Goal: Task Accomplishment & Management: Complete application form

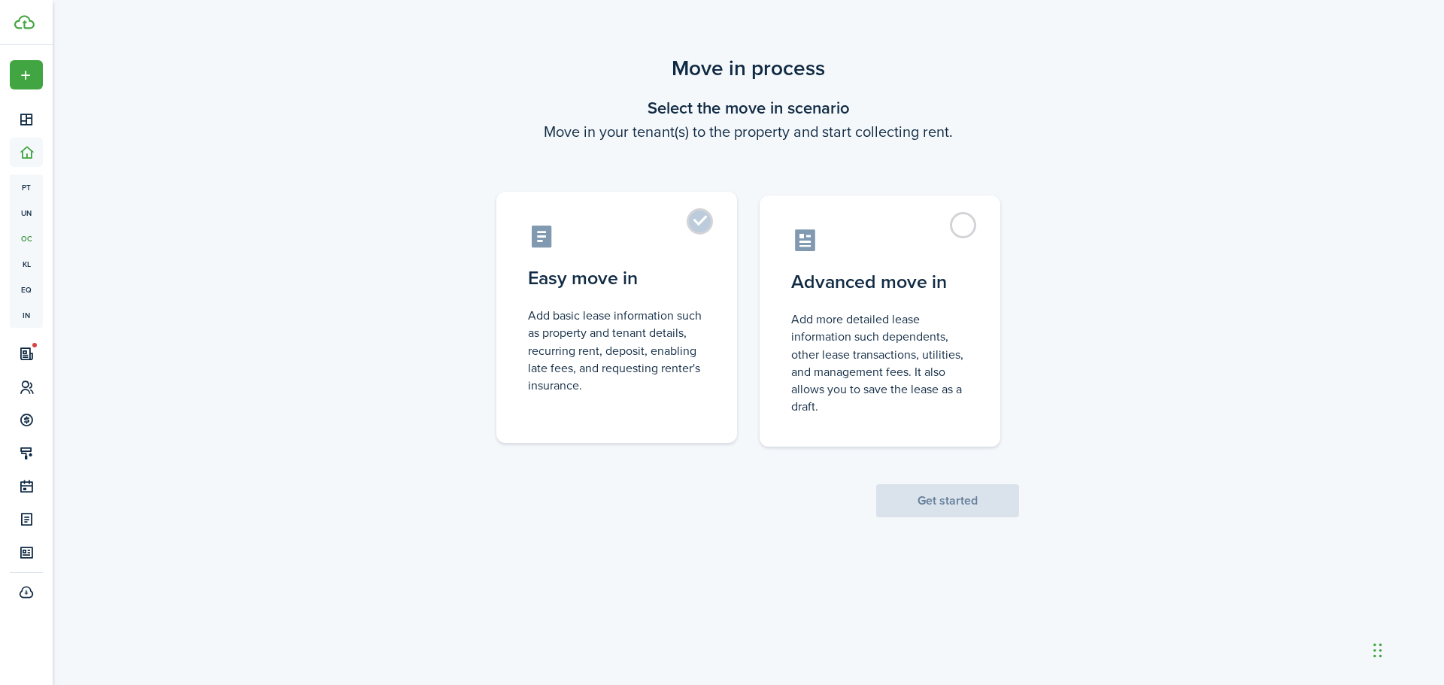
click at [701, 219] on label "Easy move in Add basic lease information such as property and tenant details, r…" at bounding box center [616, 317] width 241 height 251
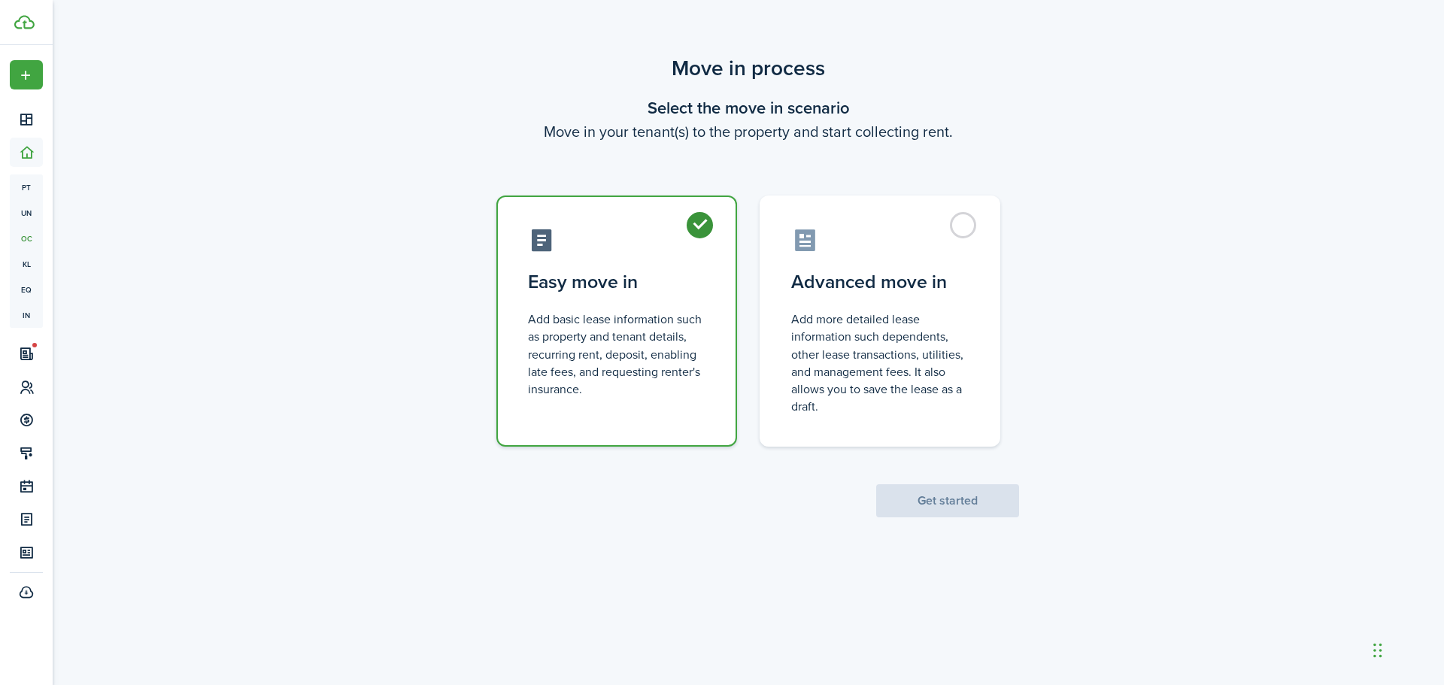
radio input "true"
click at [938, 500] on button "Get started" at bounding box center [947, 500] width 143 height 33
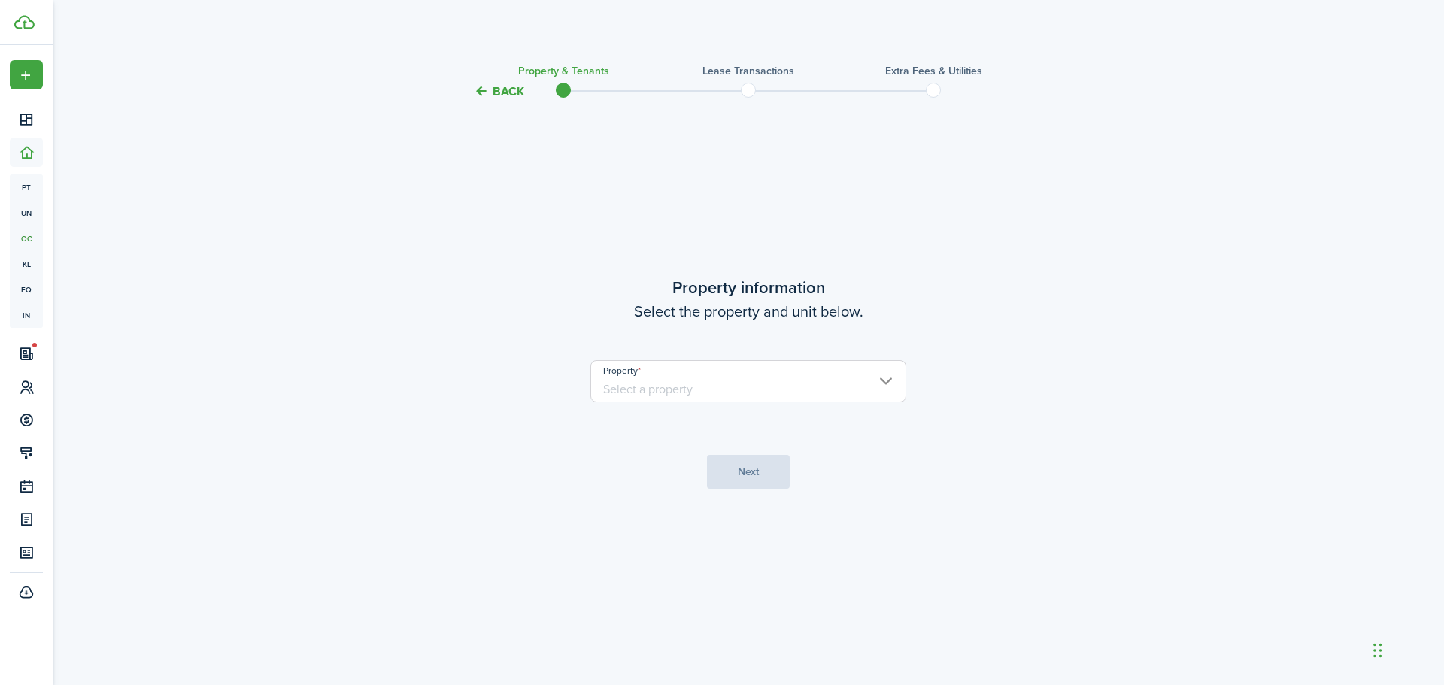
click at [862, 390] on input "Property" at bounding box center [748, 381] width 316 height 42
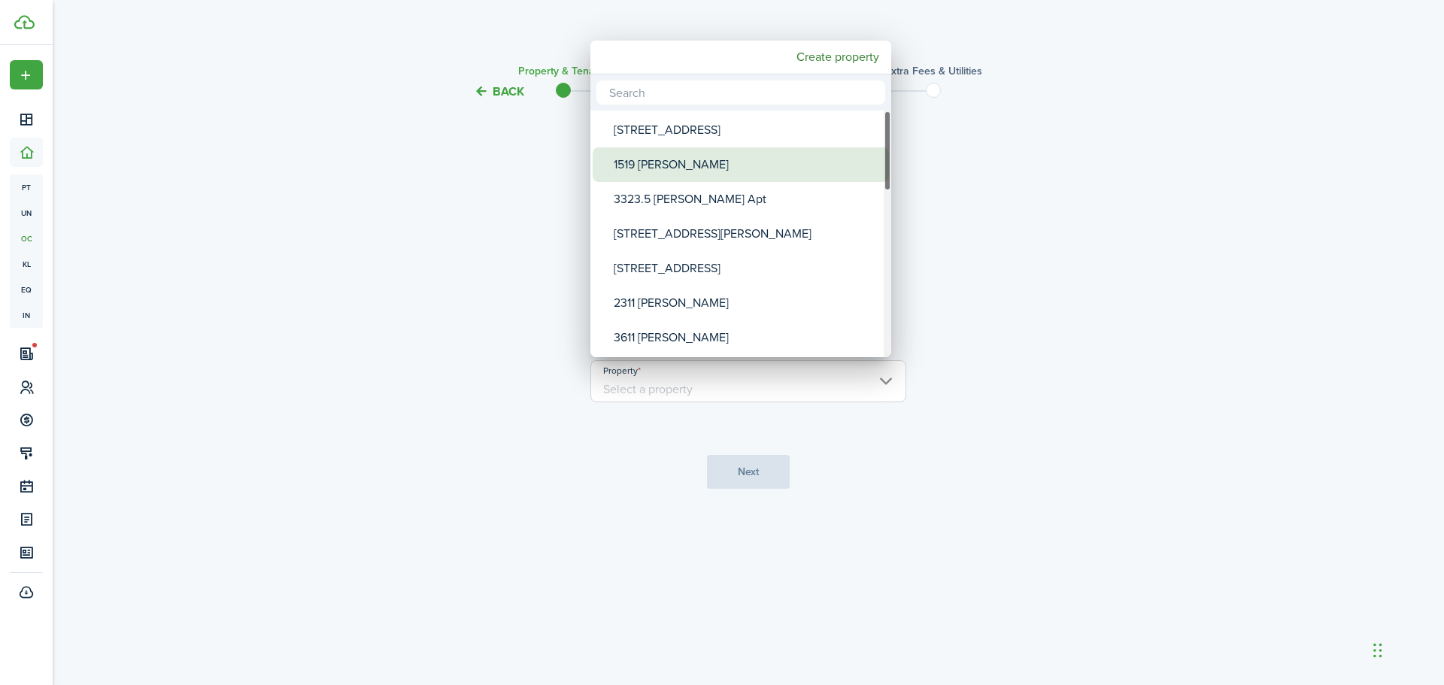
click at [750, 171] on div "1519 [PERSON_NAME]" at bounding box center [747, 164] width 266 height 35
type input "1519 [PERSON_NAME]"
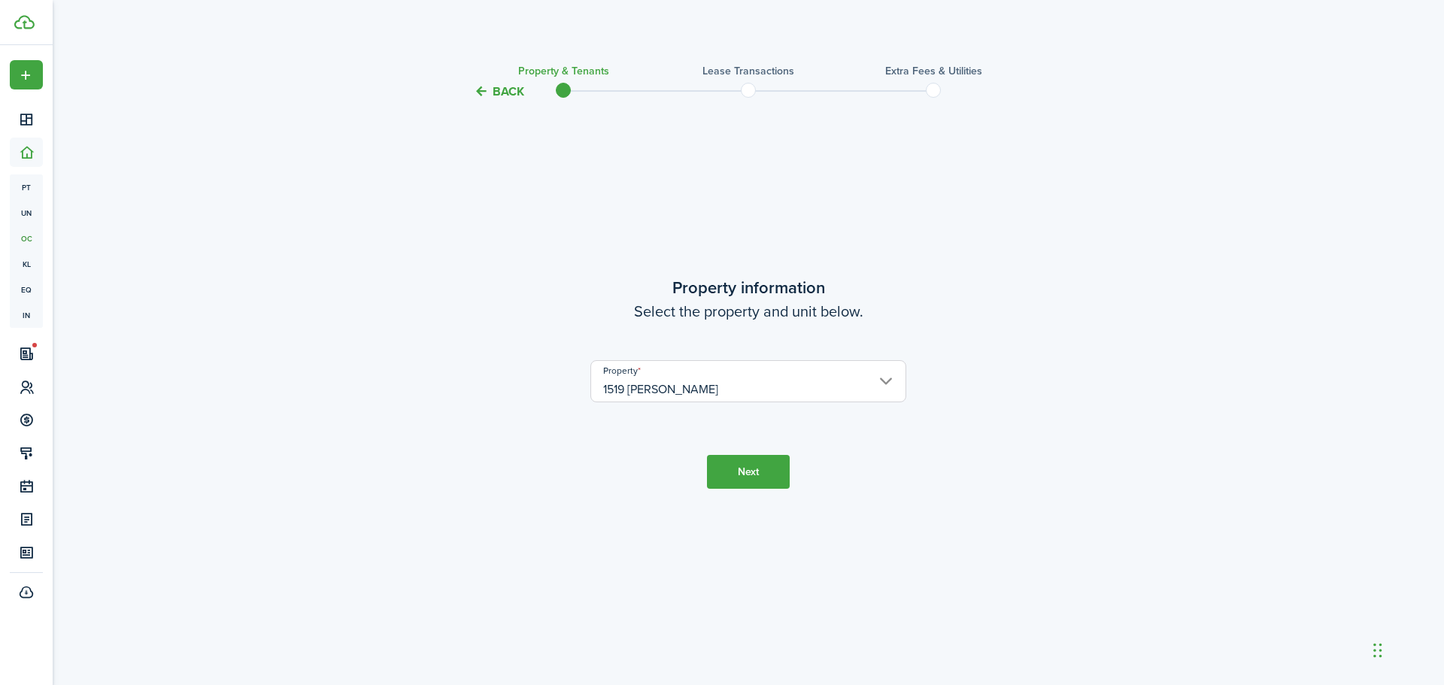
click at [744, 468] on button "Next" at bounding box center [748, 472] width 83 height 34
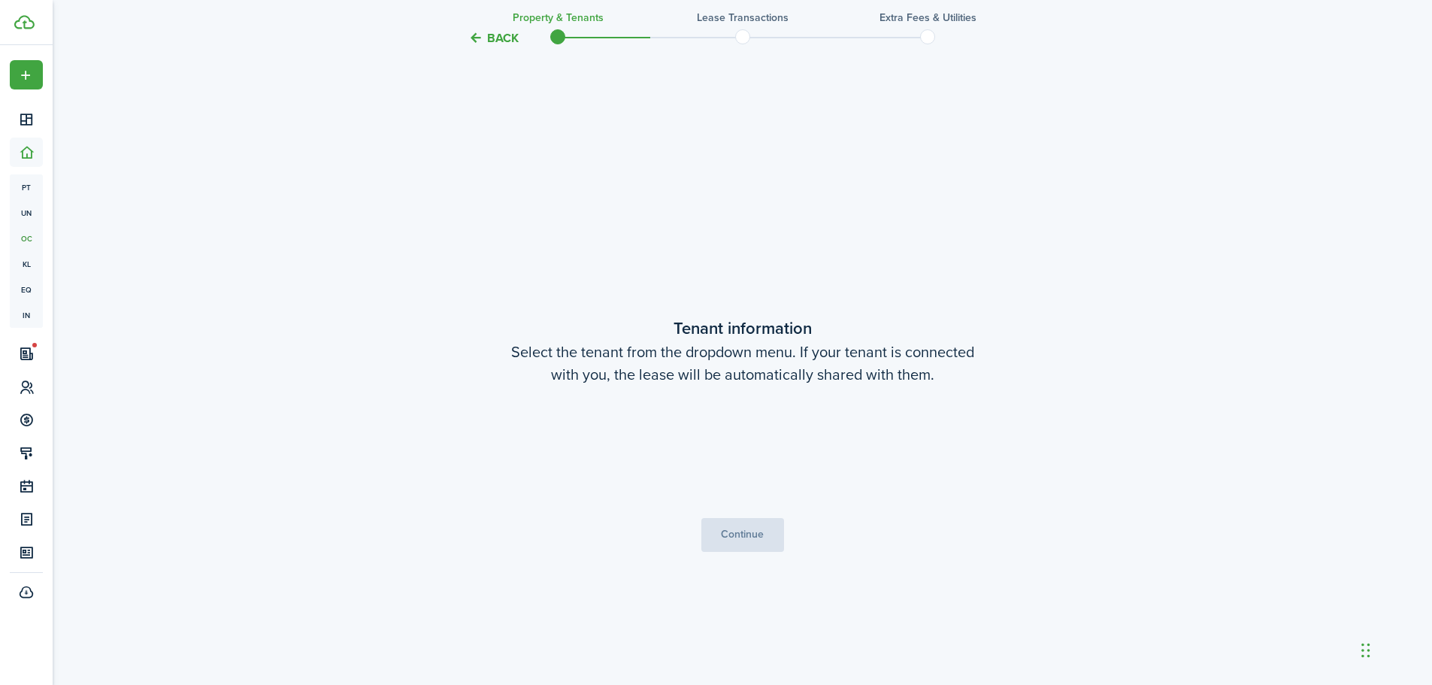
scroll to position [584, 0]
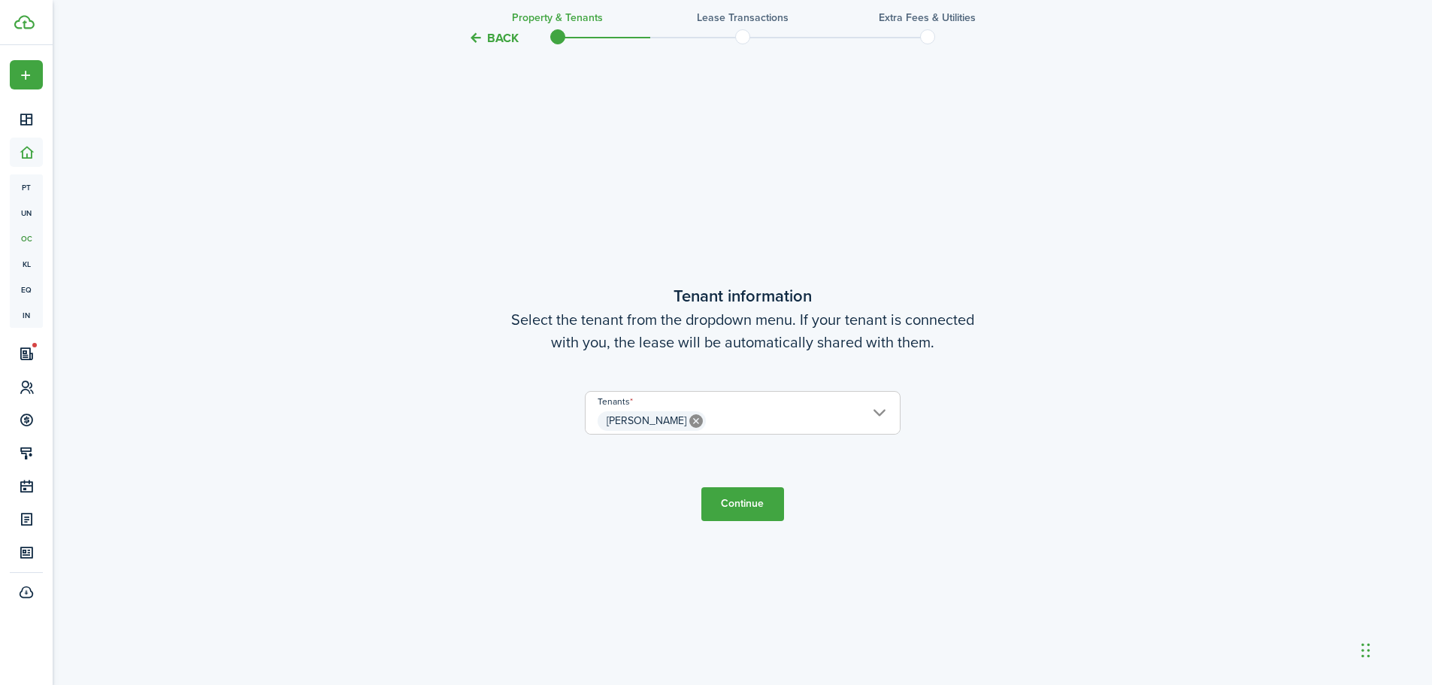
click at [759, 506] on button "Continue" at bounding box center [743, 504] width 83 height 34
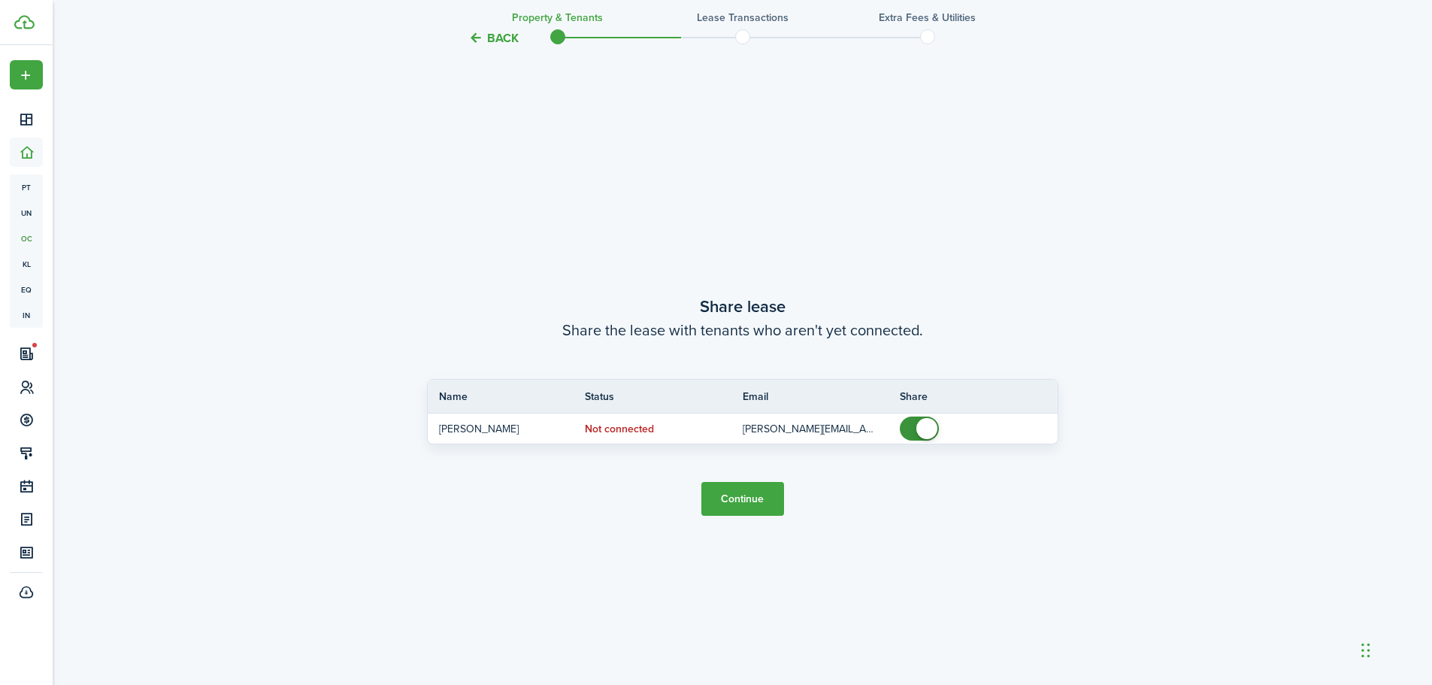
scroll to position [1269, 0]
click at [750, 496] on button "Continue" at bounding box center [743, 496] width 83 height 34
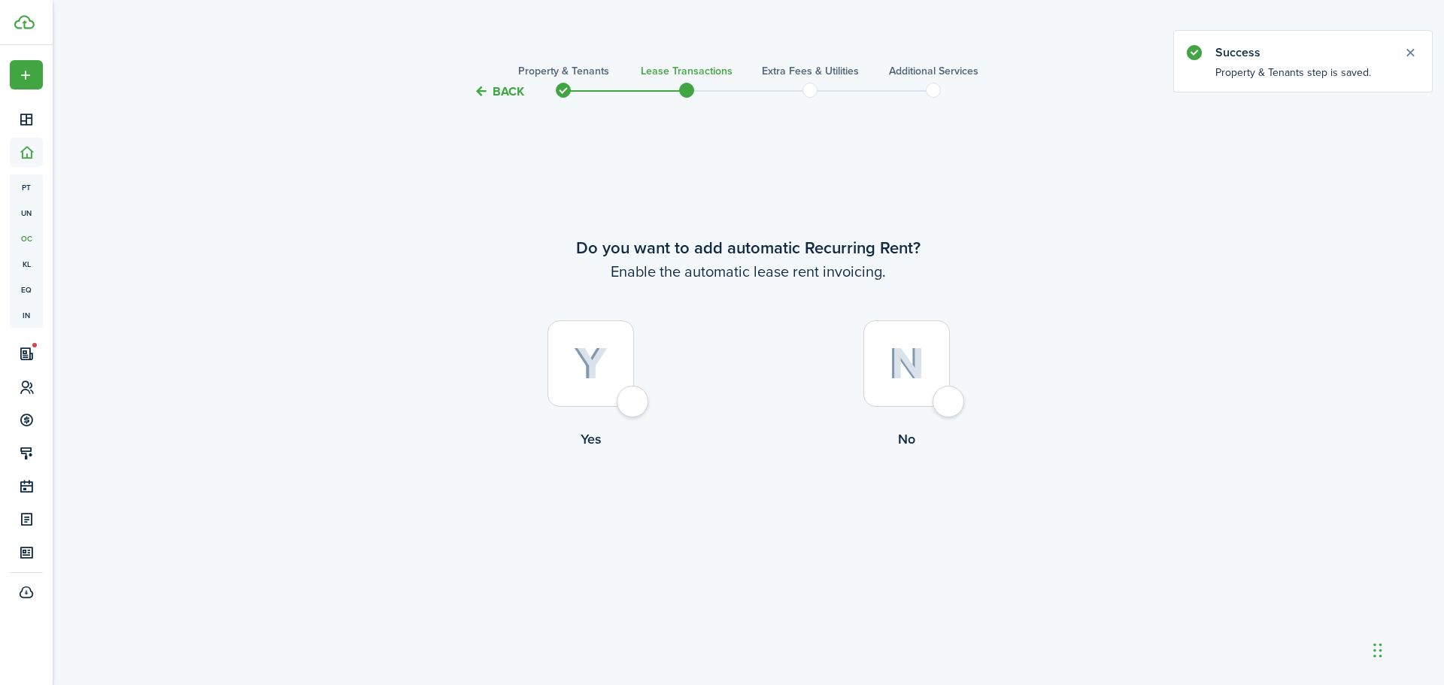
click at [630, 402] on div at bounding box center [590, 363] width 86 height 86
radio input "true"
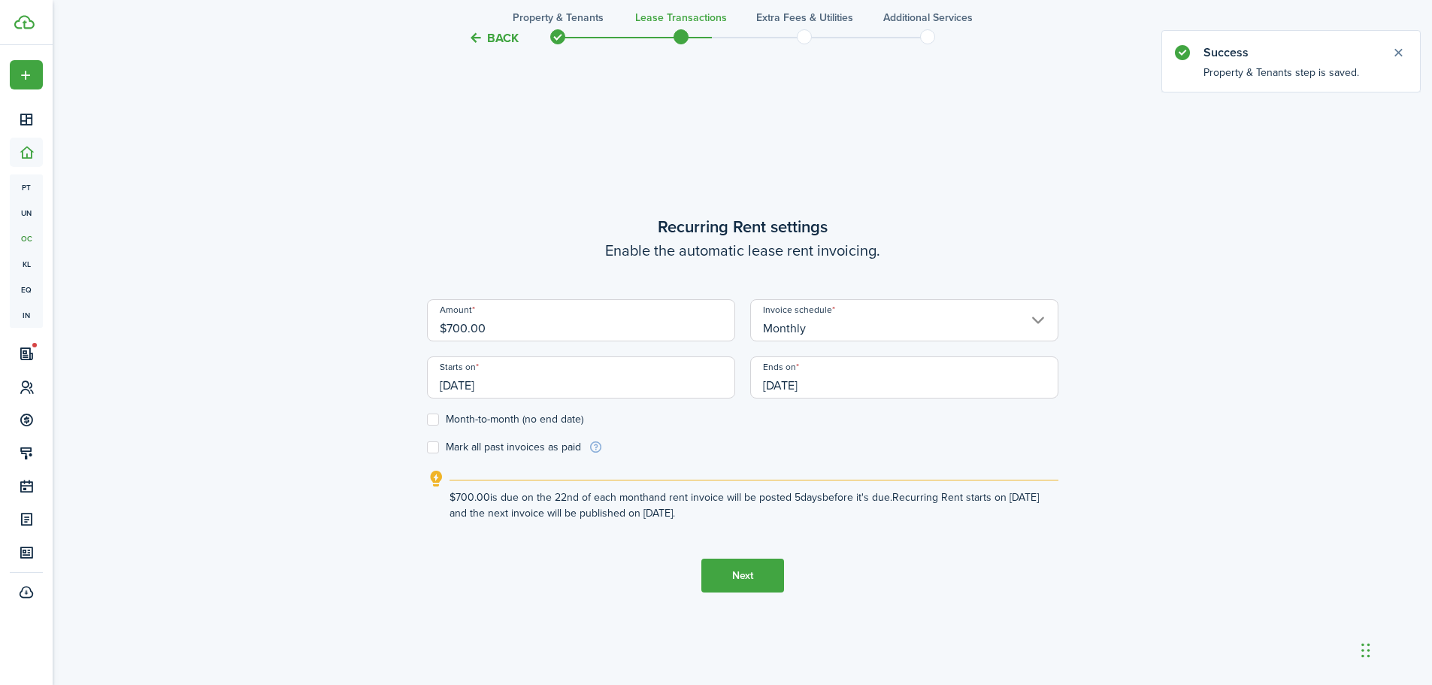
scroll to position [584, 0]
drag, startPoint x: 553, startPoint y: 327, endPoint x: 423, endPoint y: 311, distance: 131.9
click at [423, 311] on div "Amount $700.00" at bounding box center [581, 326] width 323 height 57
click at [556, 387] on input "[DATE]" at bounding box center [581, 376] width 308 height 42
type input "$950.00"
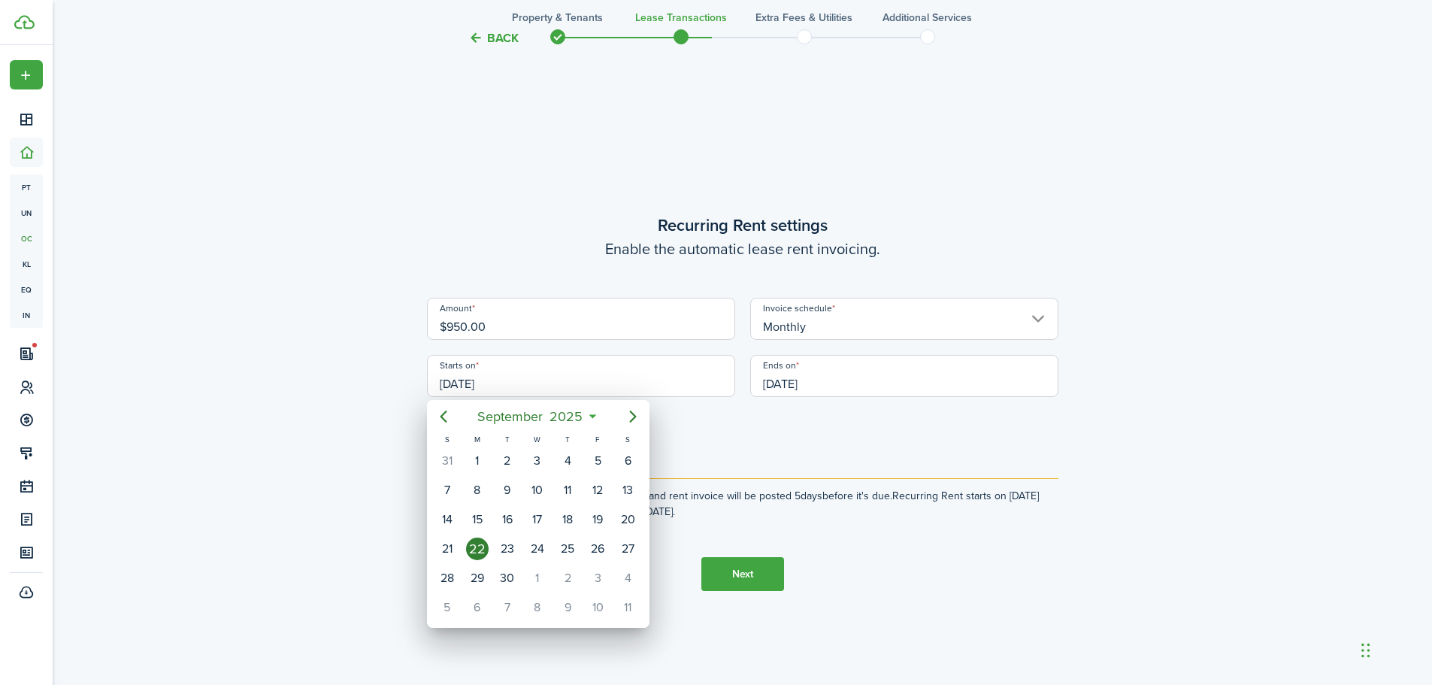
click at [550, 387] on div at bounding box center [716, 343] width 1673 height 926
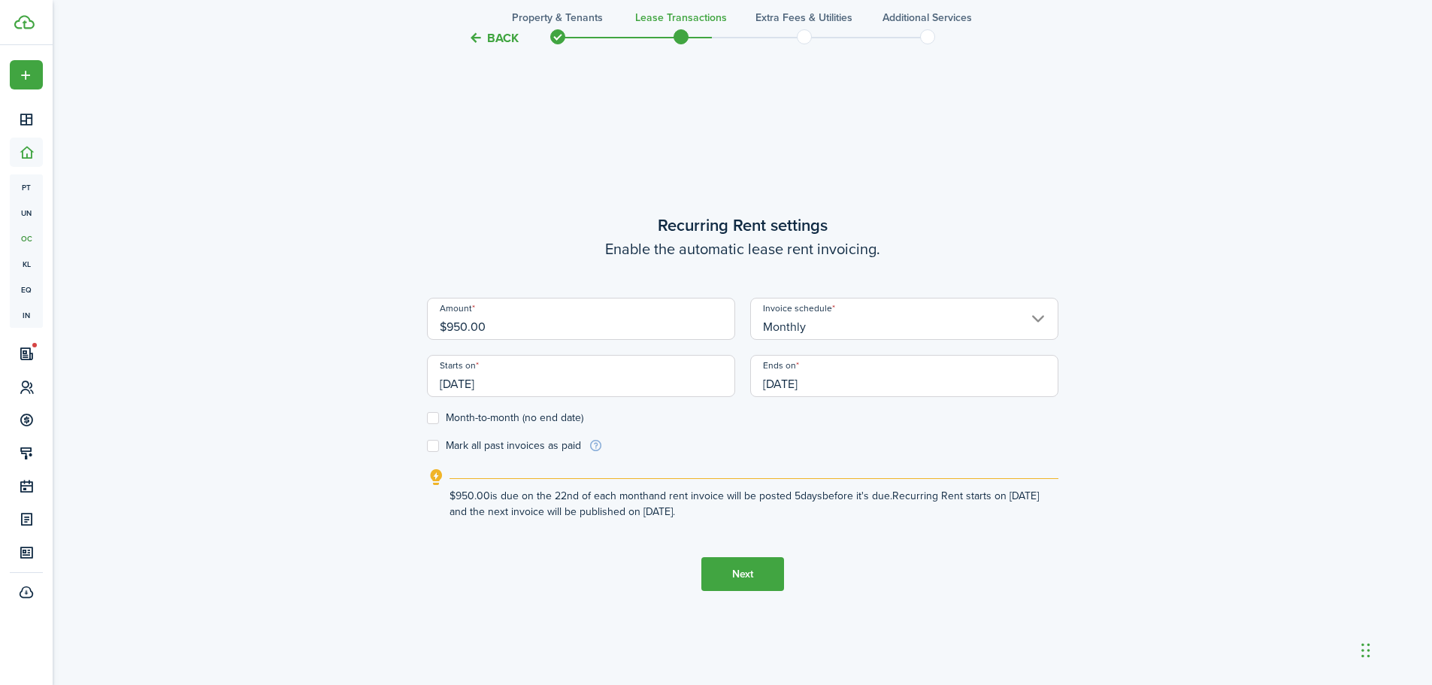
click at [550, 387] on input "[DATE]" at bounding box center [581, 376] width 308 height 42
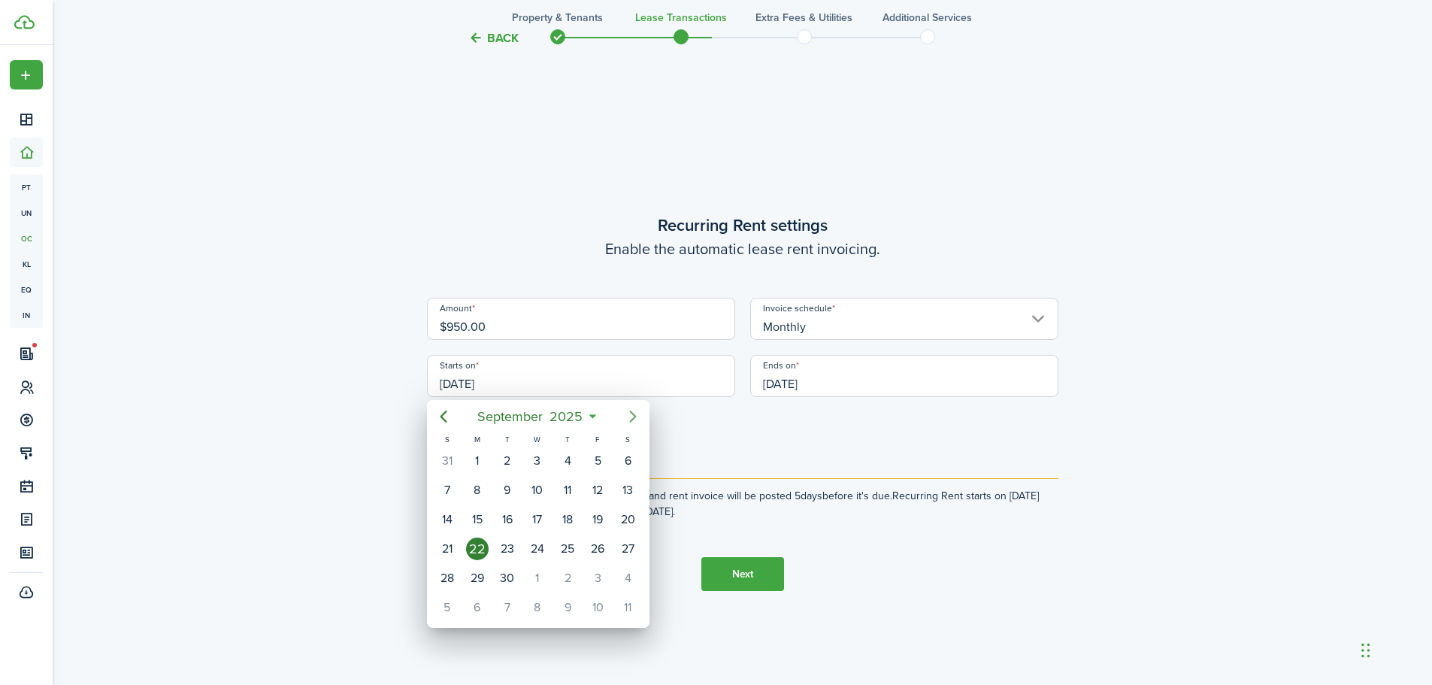
click at [632, 421] on icon "Next page" at bounding box center [632, 417] width 7 height 12
click at [535, 465] on div "1" at bounding box center [537, 461] width 23 height 23
type input "[DATE]"
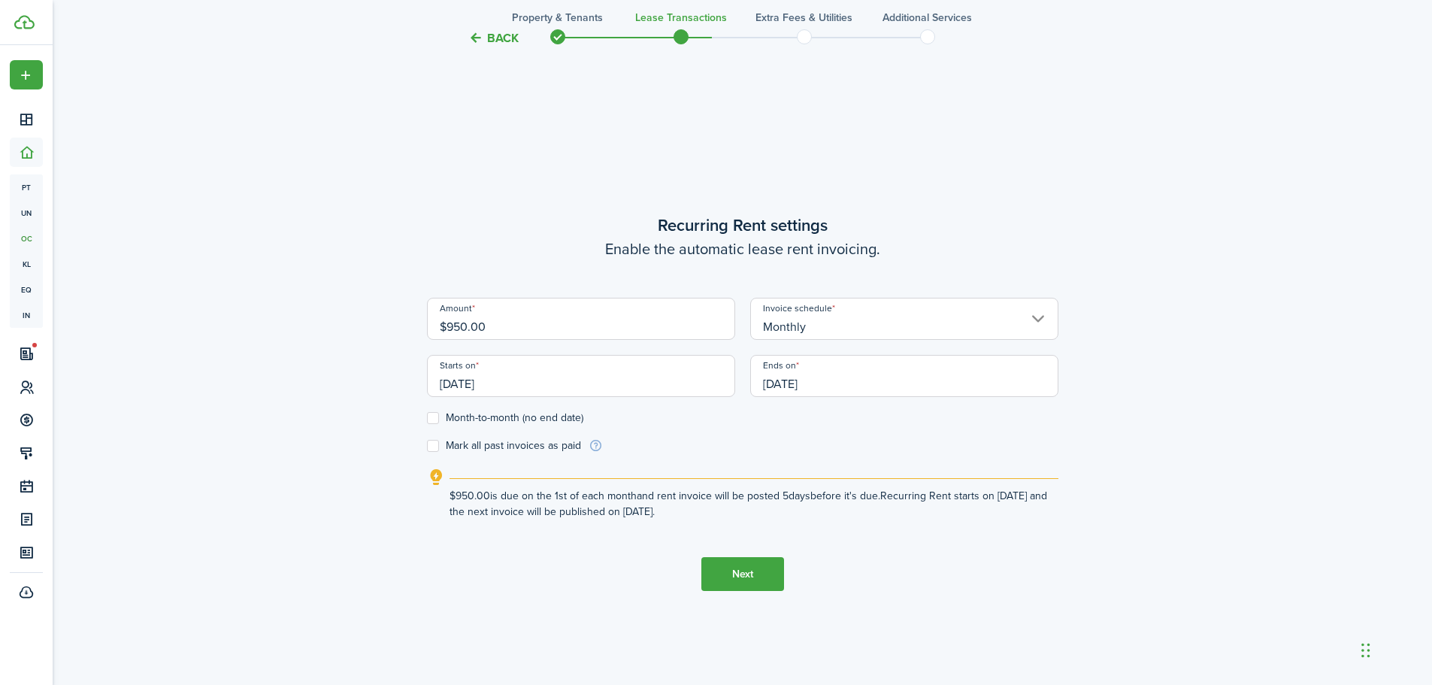
click at [828, 390] on input "[DATE]" at bounding box center [904, 376] width 308 height 42
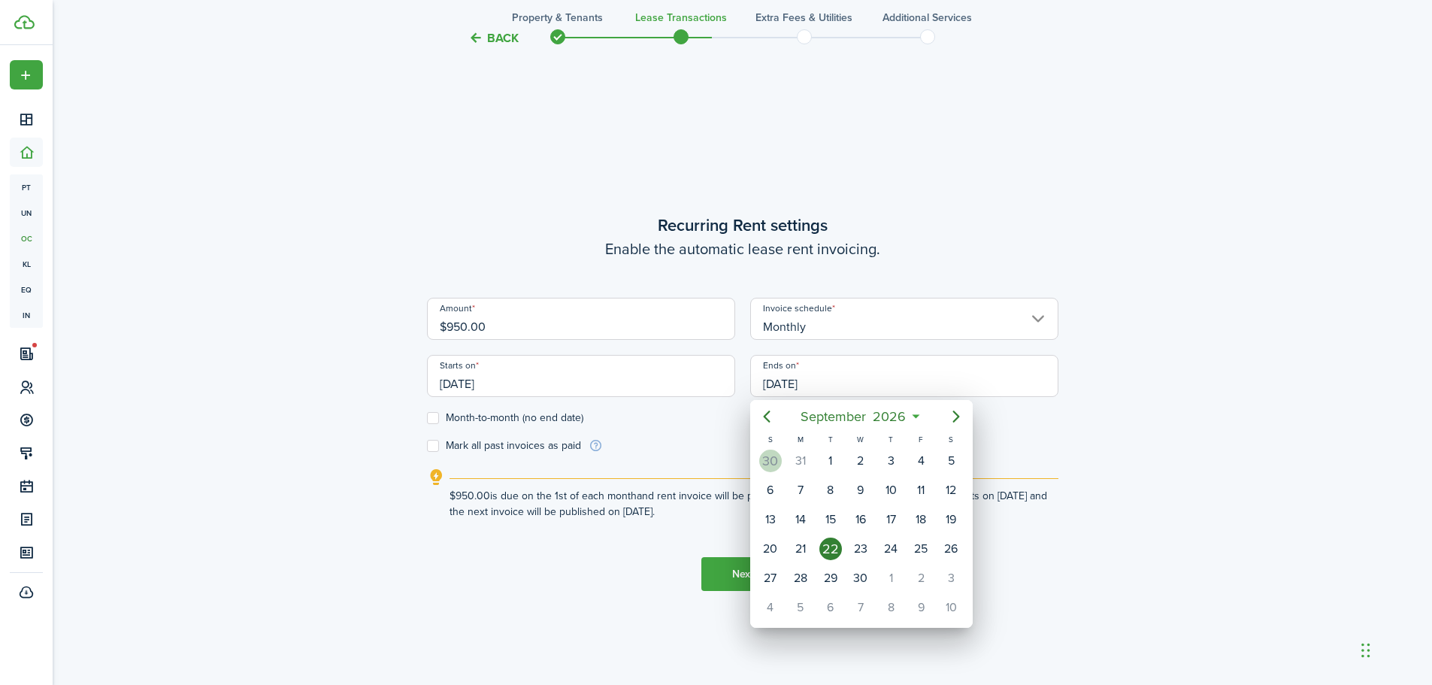
click at [768, 460] on div "30" at bounding box center [770, 461] width 23 height 23
type input "[DATE]"
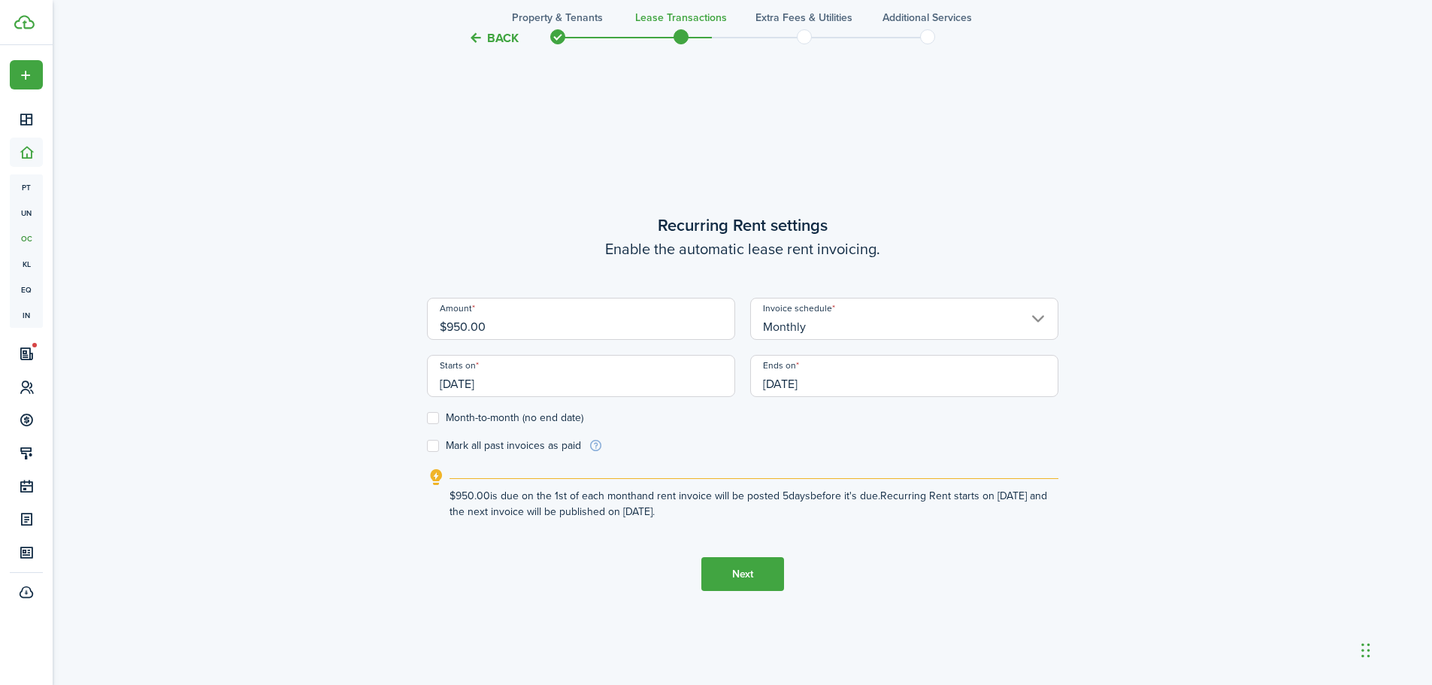
click at [720, 580] on button "Next" at bounding box center [743, 574] width 83 height 34
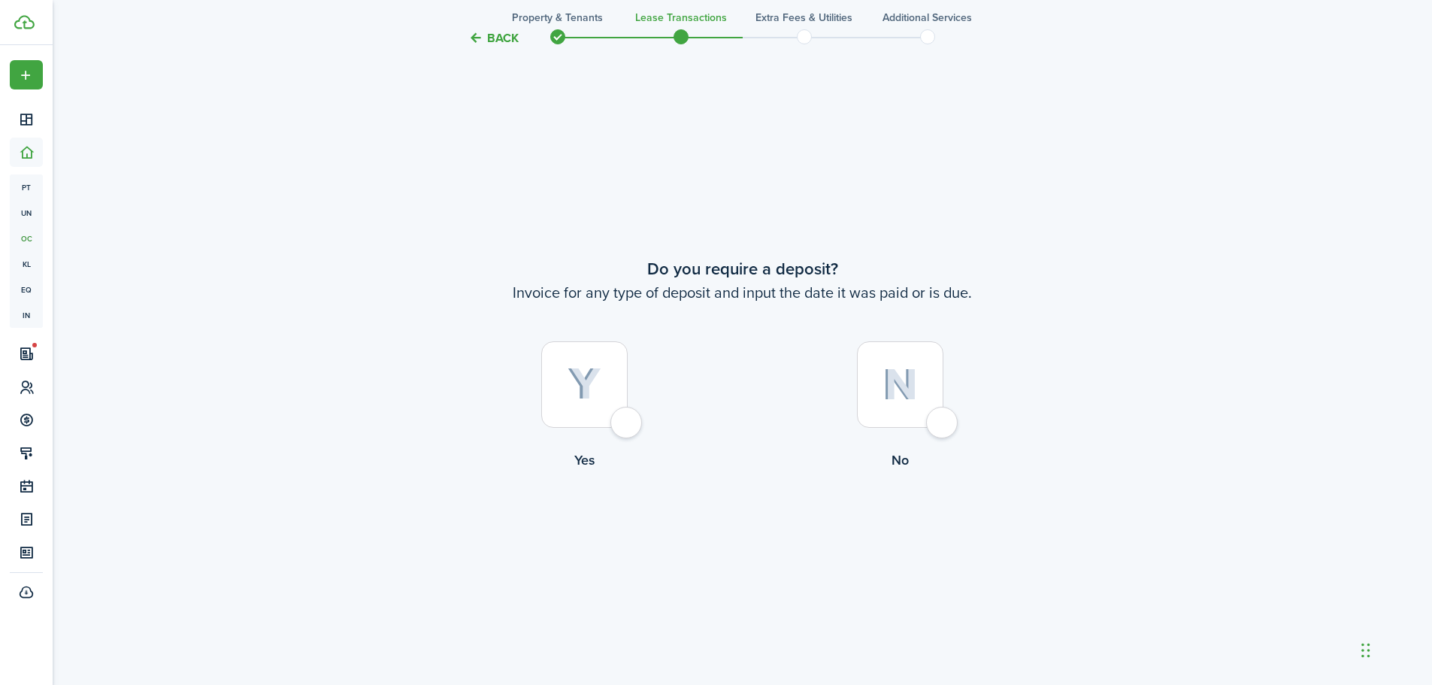
scroll to position [1269, 0]
click at [628, 423] on div at bounding box center [584, 384] width 86 height 86
radio input "true"
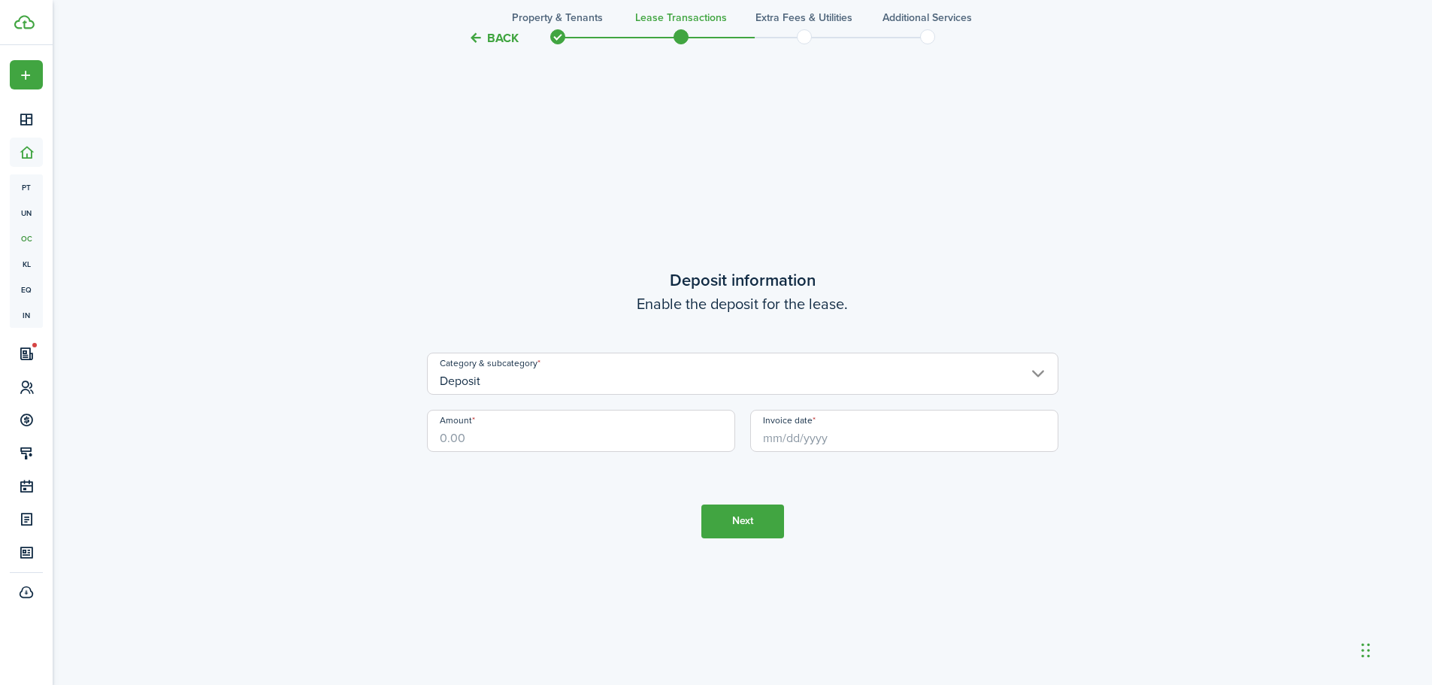
scroll to position [1954, 0]
click at [532, 442] on input "Amount" at bounding box center [581, 430] width 308 height 42
click at [765, 436] on input "Invoice date" at bounding box center [904, 430] width 308 height 42
type input "$500.00"
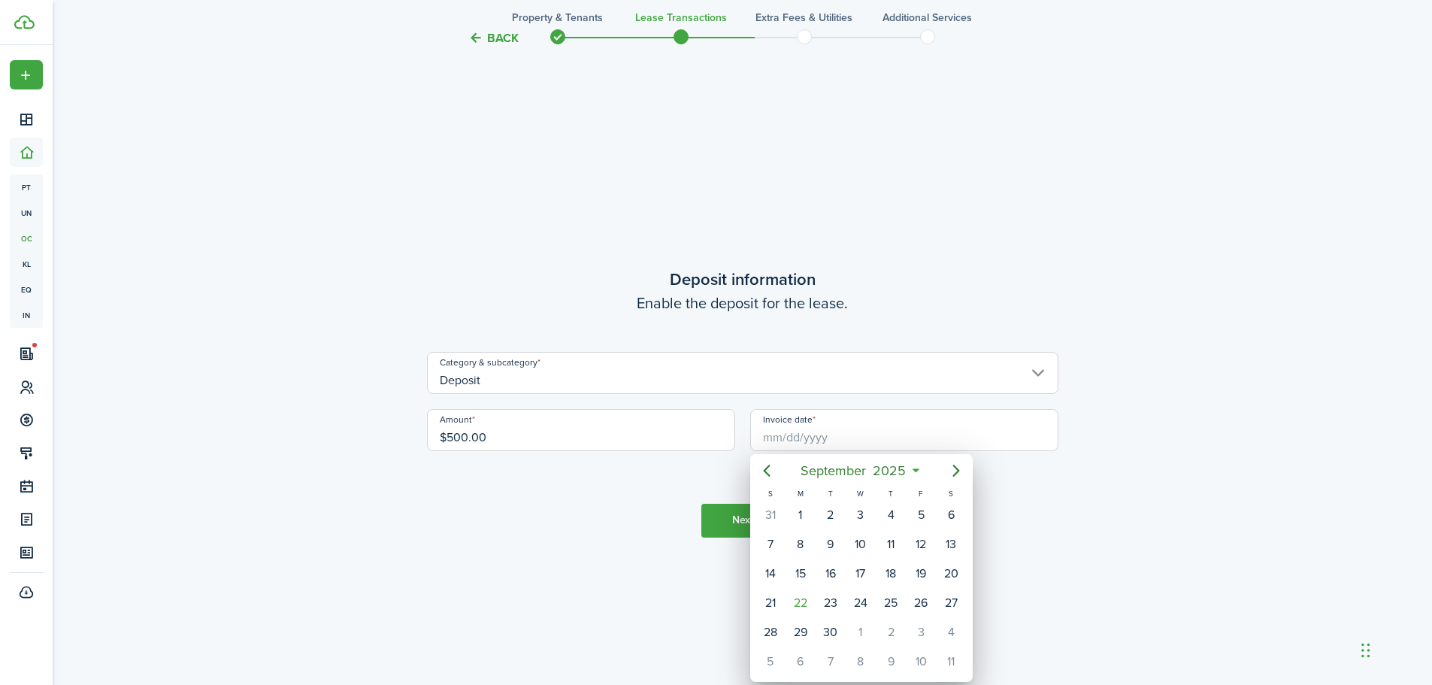
click at [830, 432] on div at bounding box center [716, 343] width 1673 height 926
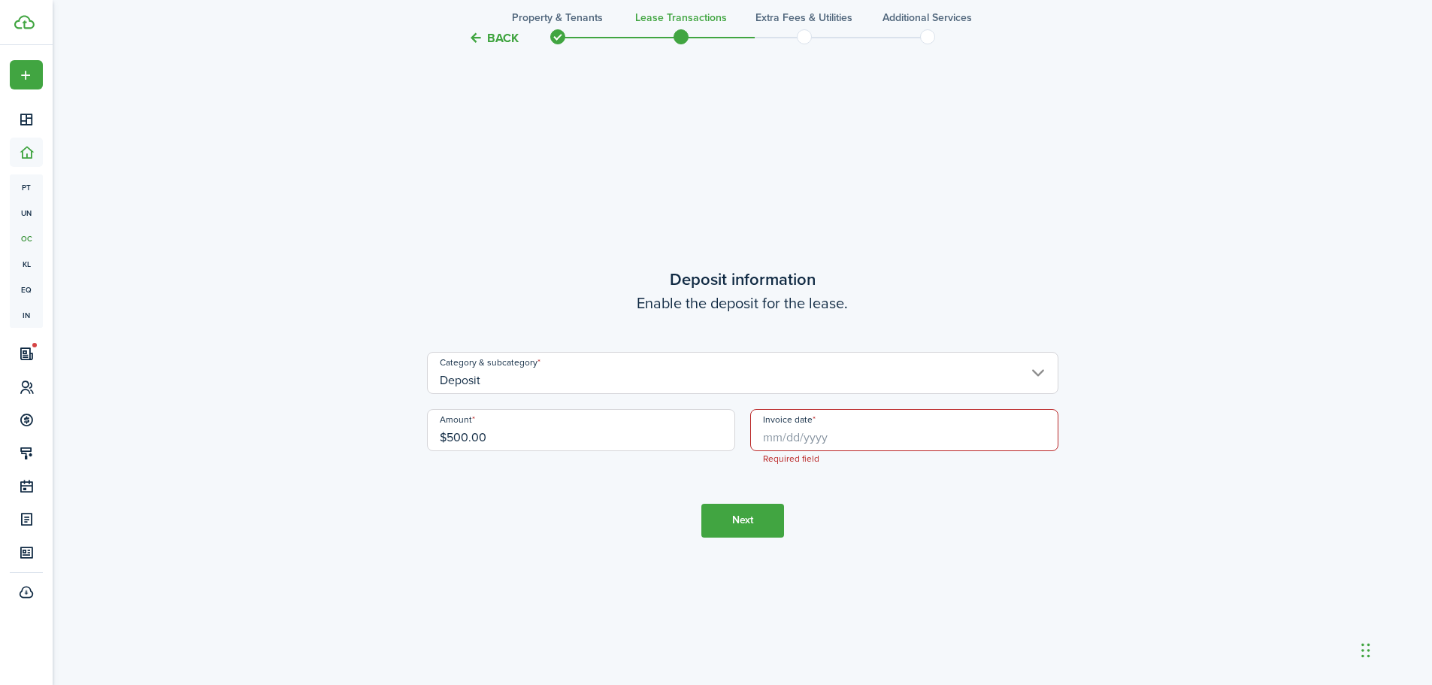
click at [828, 436] on input "Invoice date" at bounding box center [904, 430] width 308 height 42
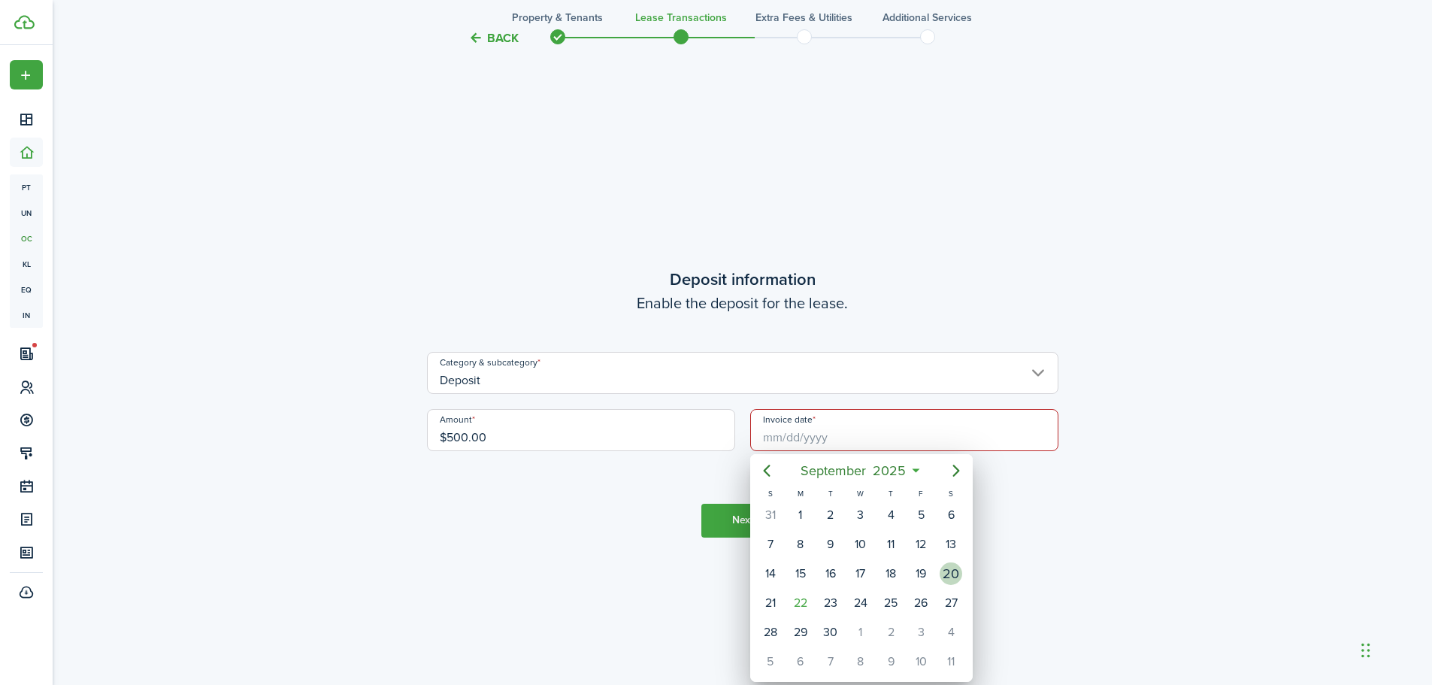
click at [947, 582] on div "20" at bounding box center [951, 573] width 23 height 23
type input "[DATE]"
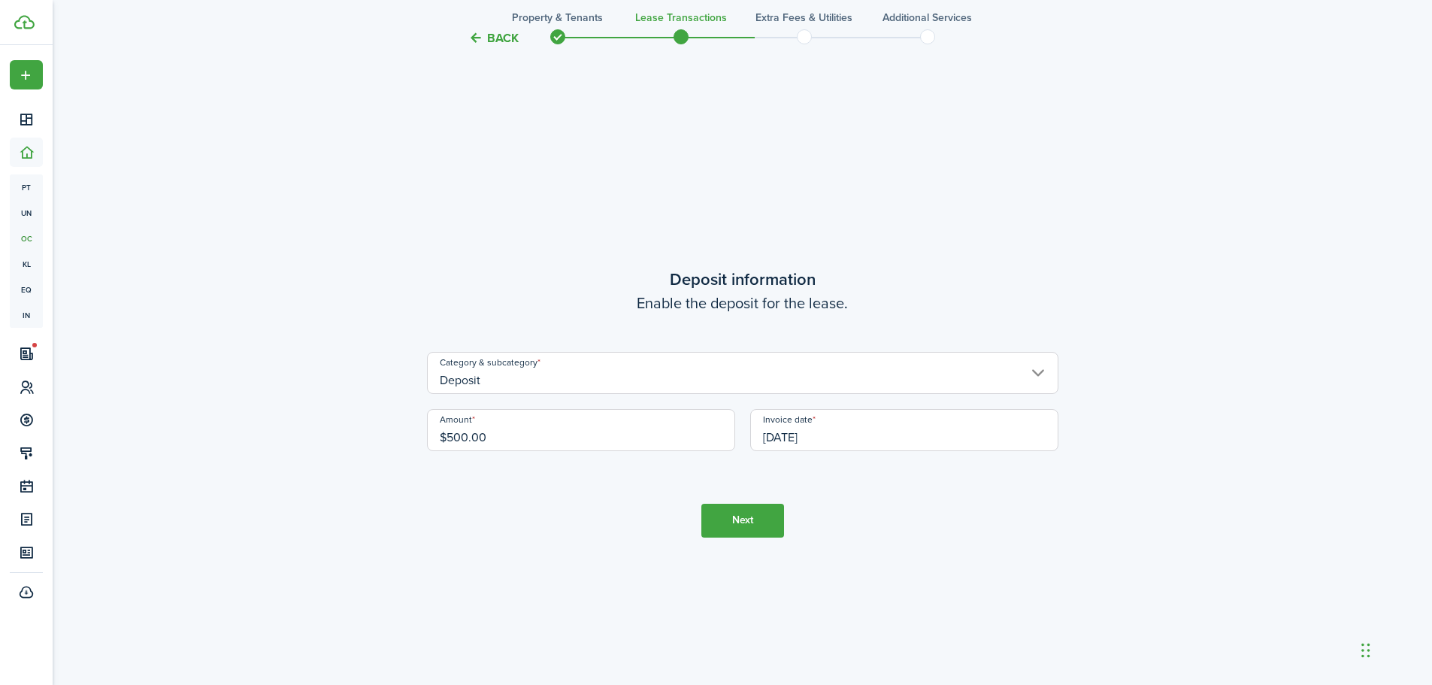
click at [747, 521] on button "Next" at bounding box center [743, 521] width 83 height 34
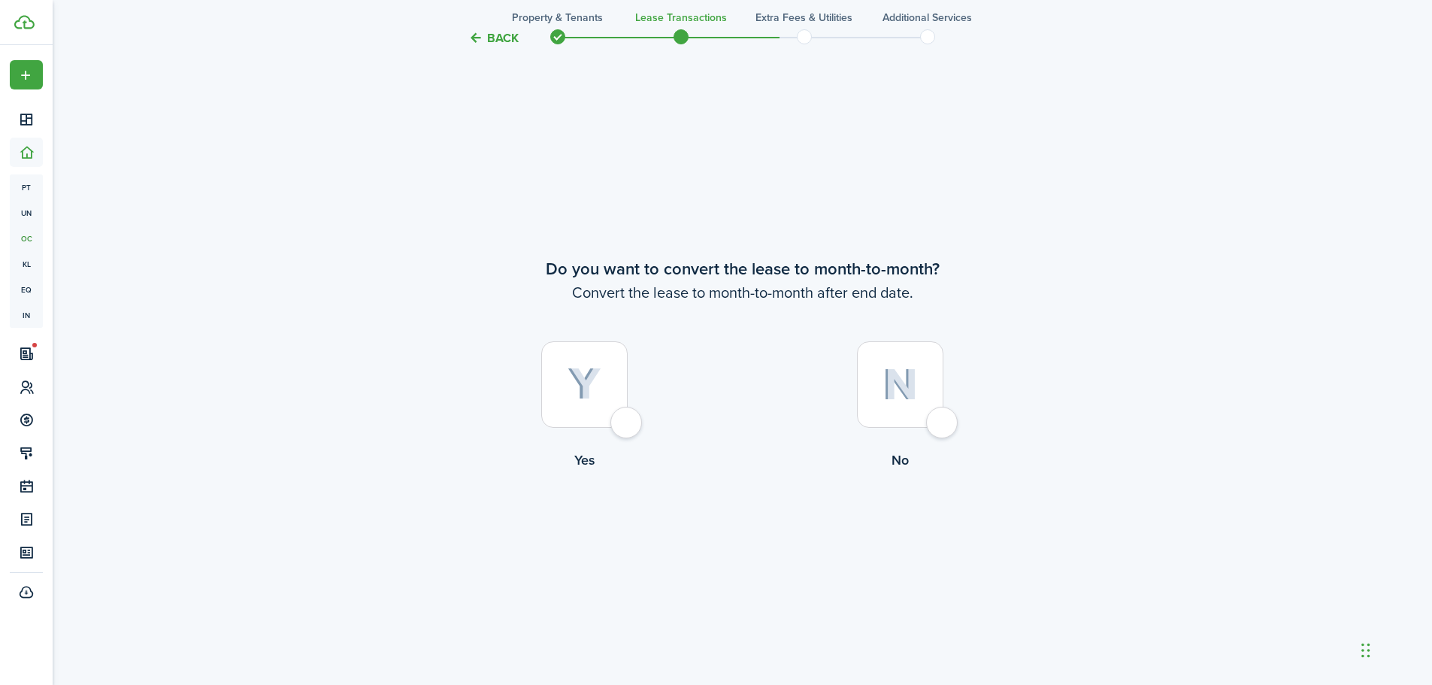
scroll to position [2639, 0]
click at [944, 421] on div at bounding box center [900, 384] width 86 height 86
radio input "true"
click at [748, 528] on button "Continue" at bounding box center [743, 531] width 83 height 34
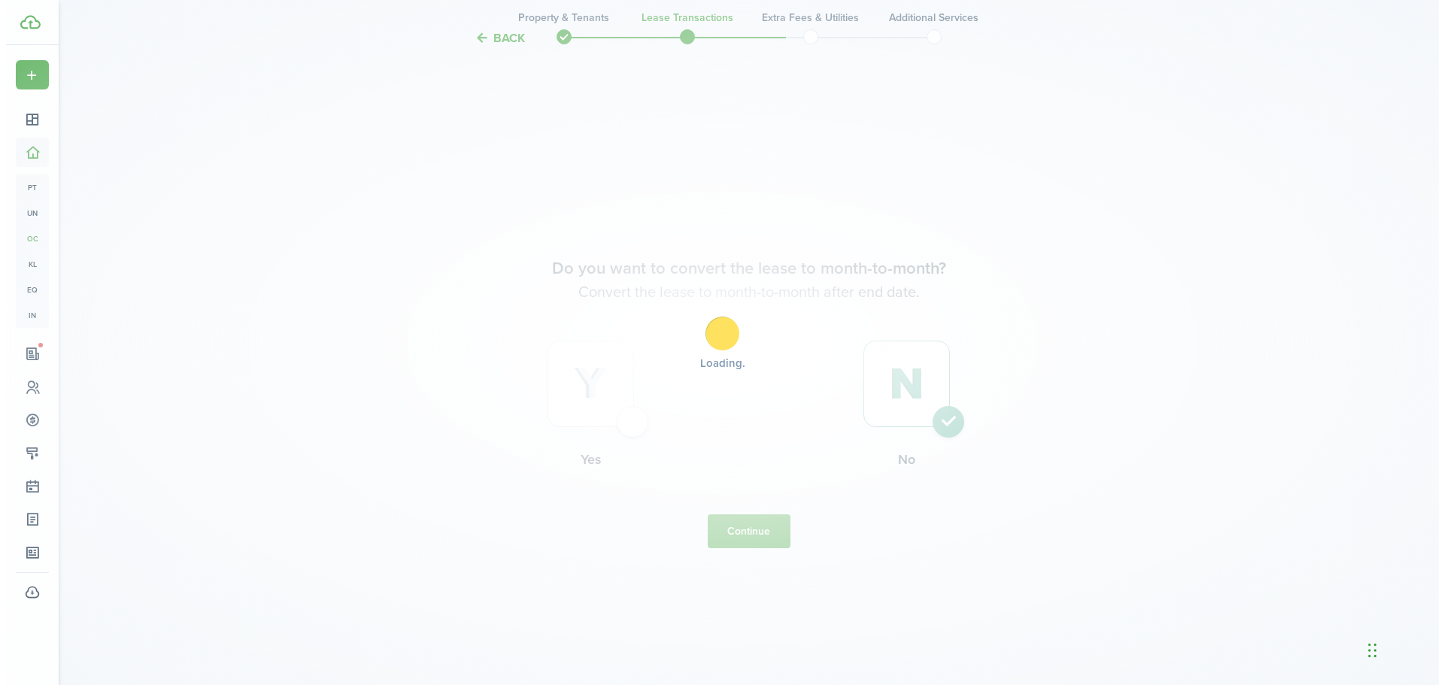
scroll to position [0, 0]
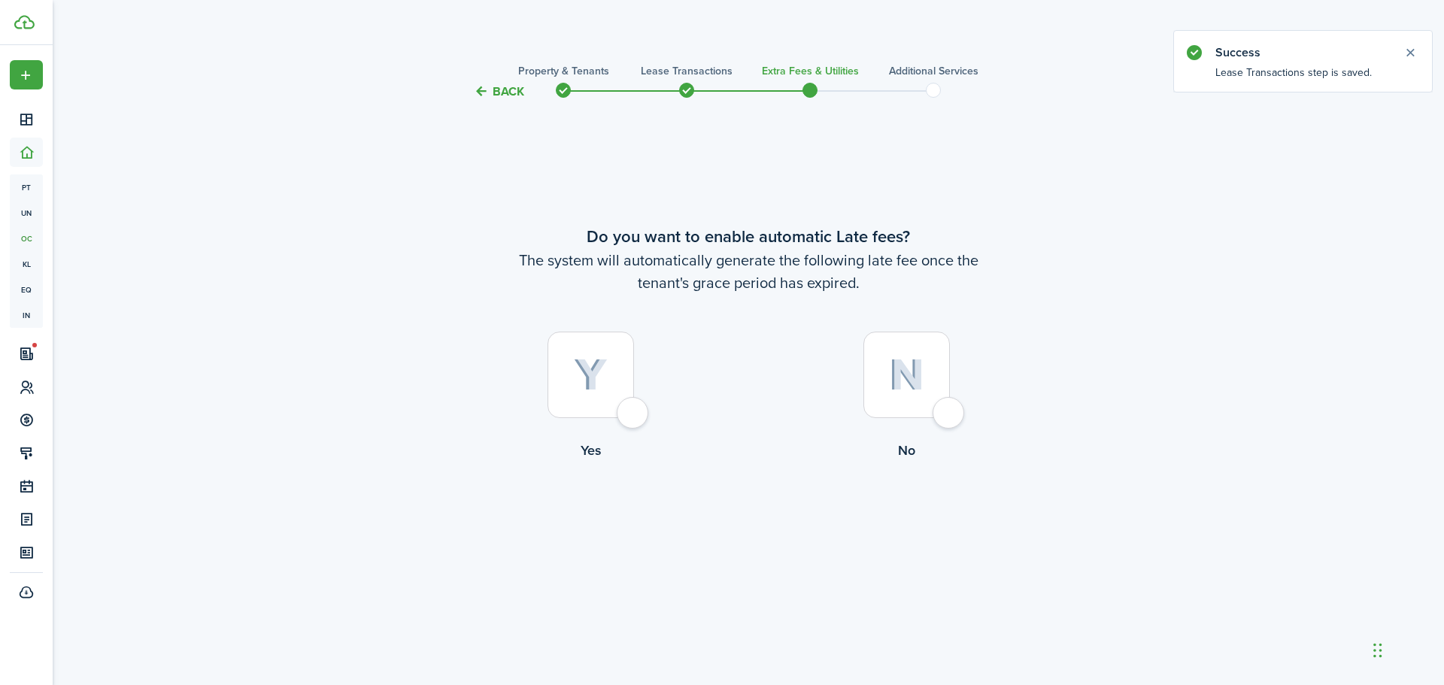
click at [626, 412] on div at bounding box center [590, 375] width 86 height 86
radio input "true"
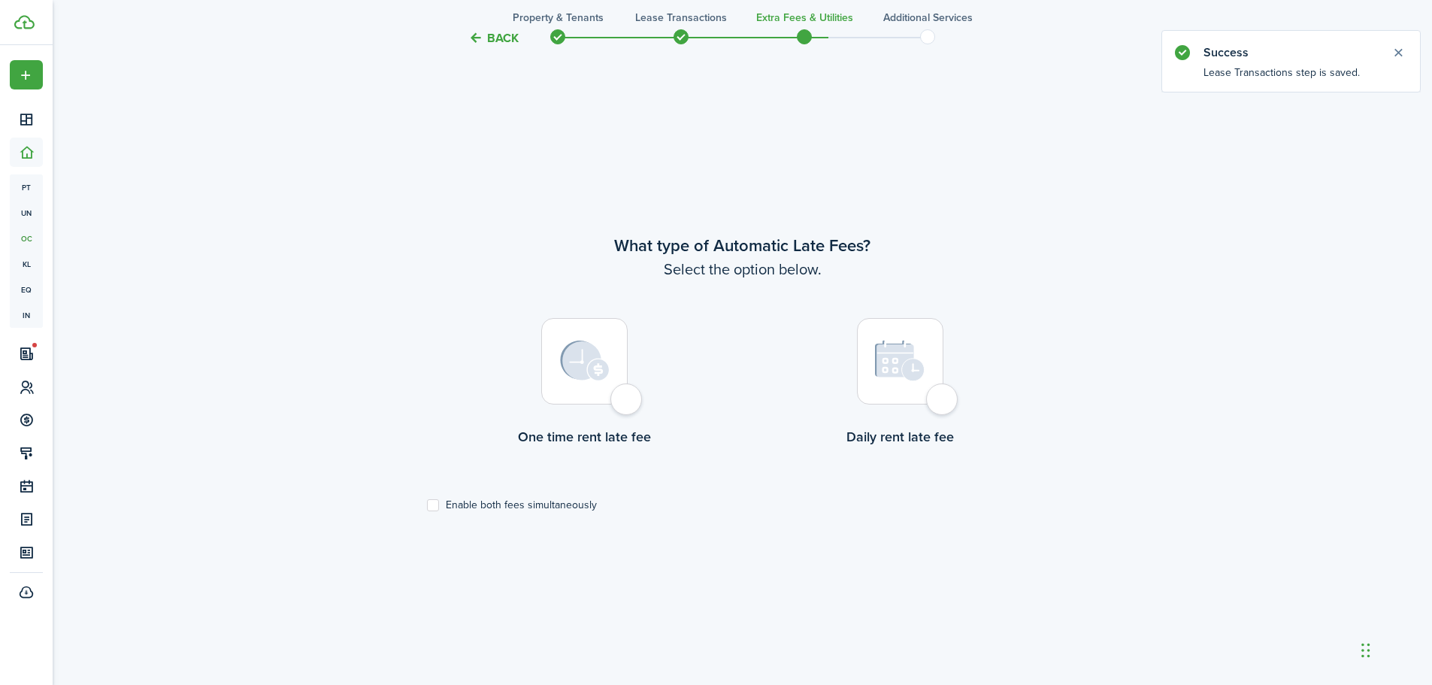
scroll to position [584, 0]
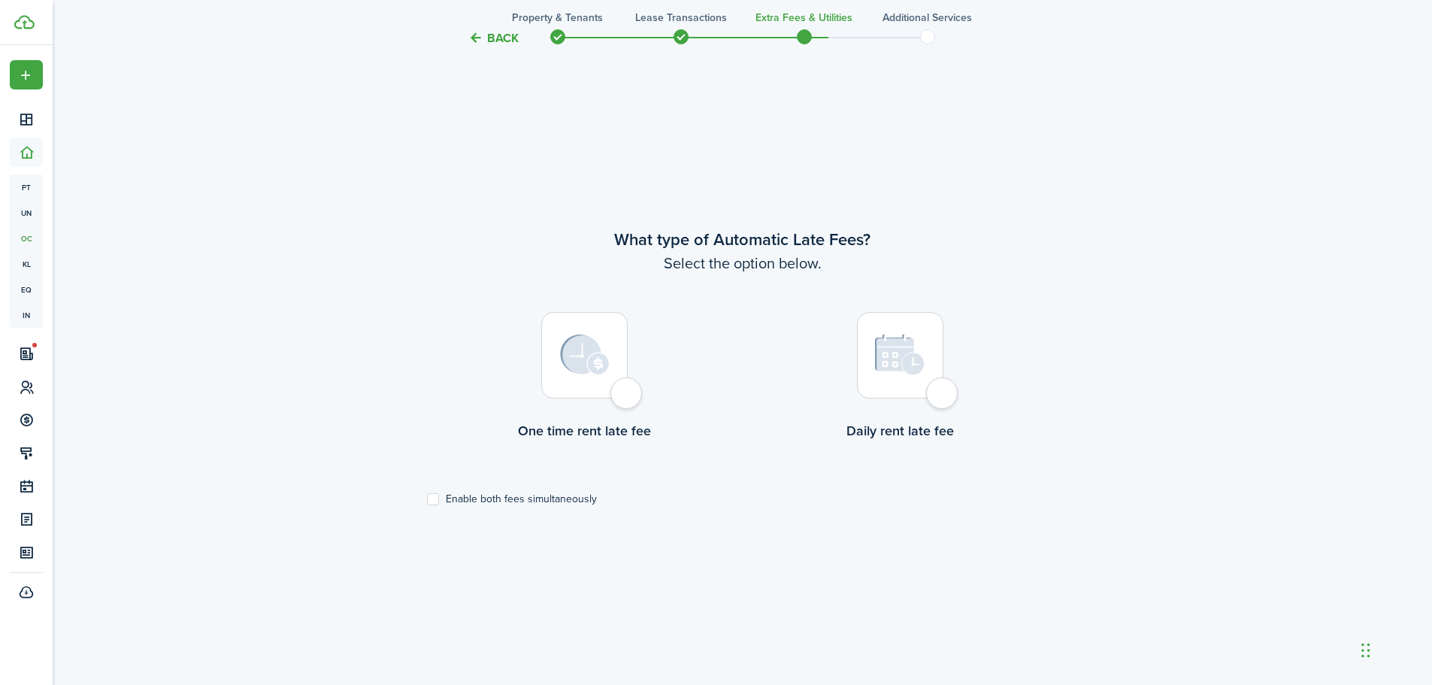
click at [628, 396] on div at bounding box center [584, 355] width 86 height 86
radio input "true"
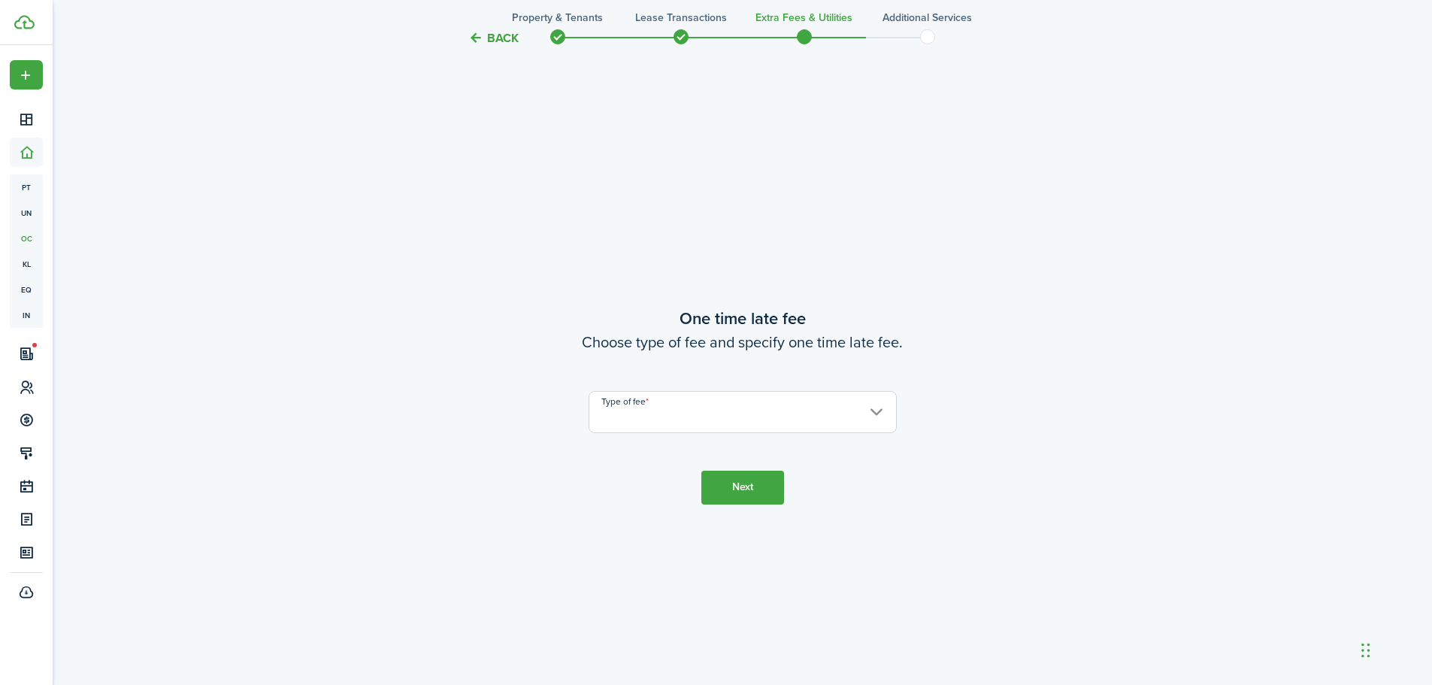
scroll to position [1269, 0]
click at [642, 410] on input "Type of fee" at bounding box center [743, 409] width 308 height 42
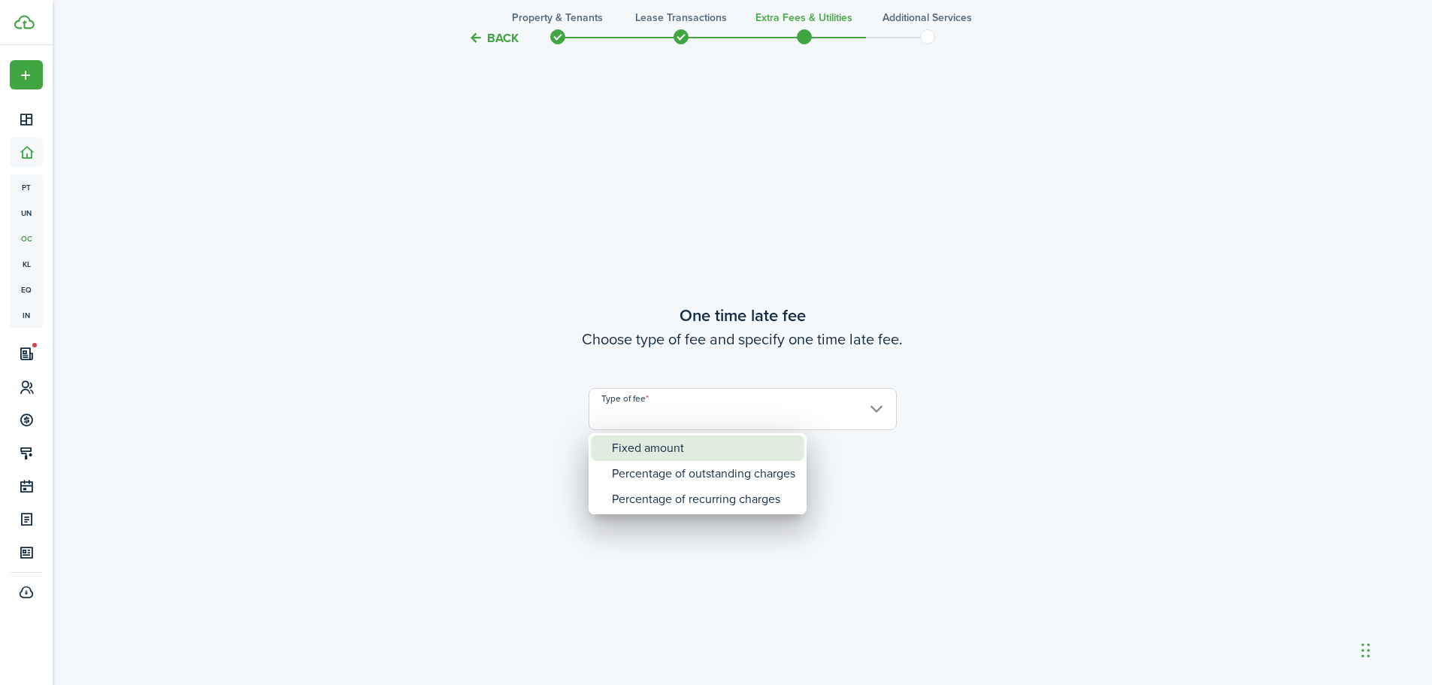
click at [648, 450] on div "Fixed amount" at bounding box center [703, 448] width 183 height 26
type input "Fixed amount"
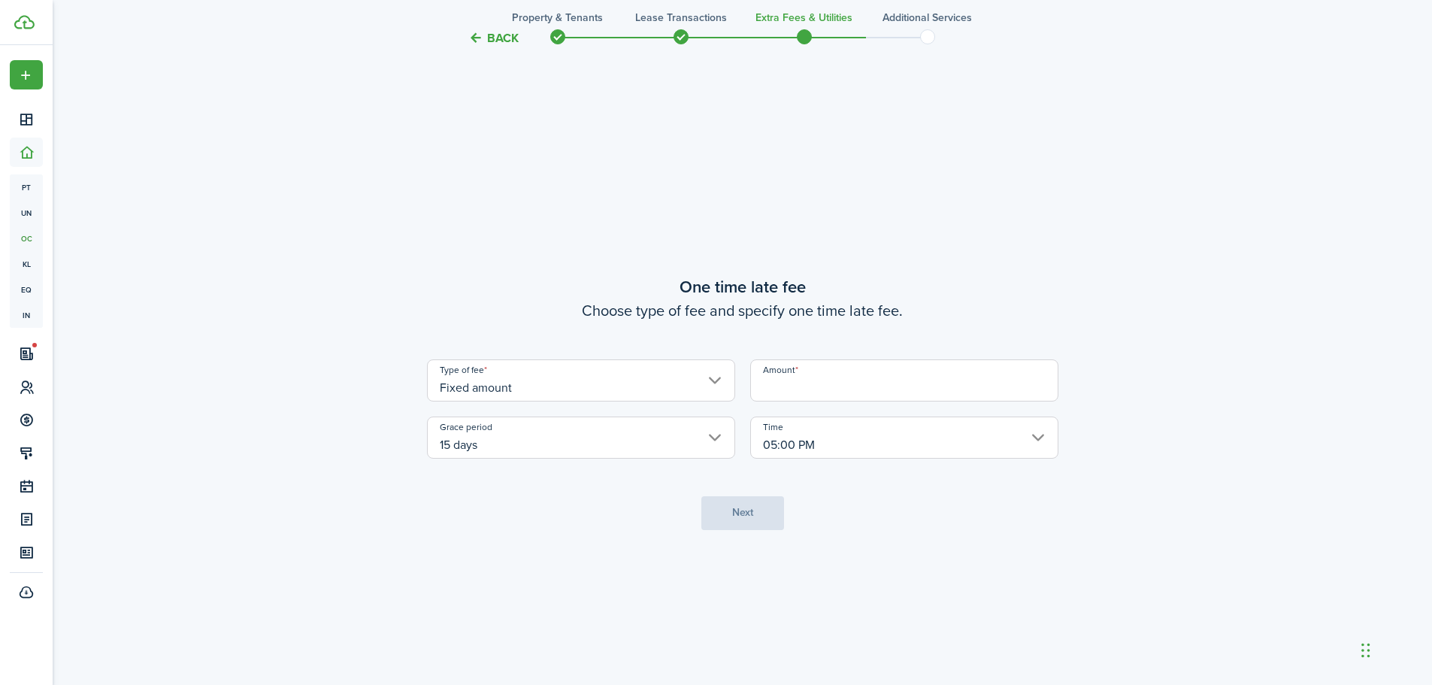
click at [829, 384] on input "Amount" at bounding box center [904, 380] width 308 height 42
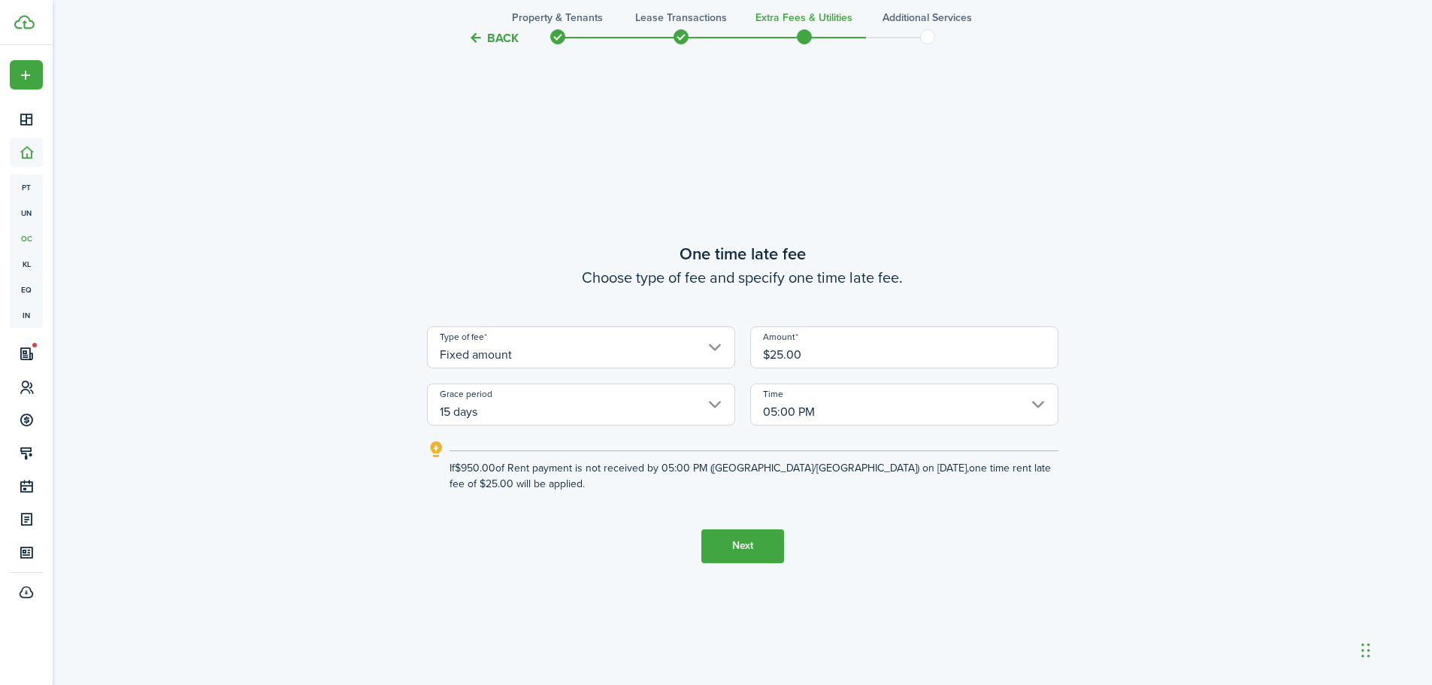
click at [707, 402] on input "15 days" at bounding box center [581, 404] width 308 height 42
type input "$25.00"
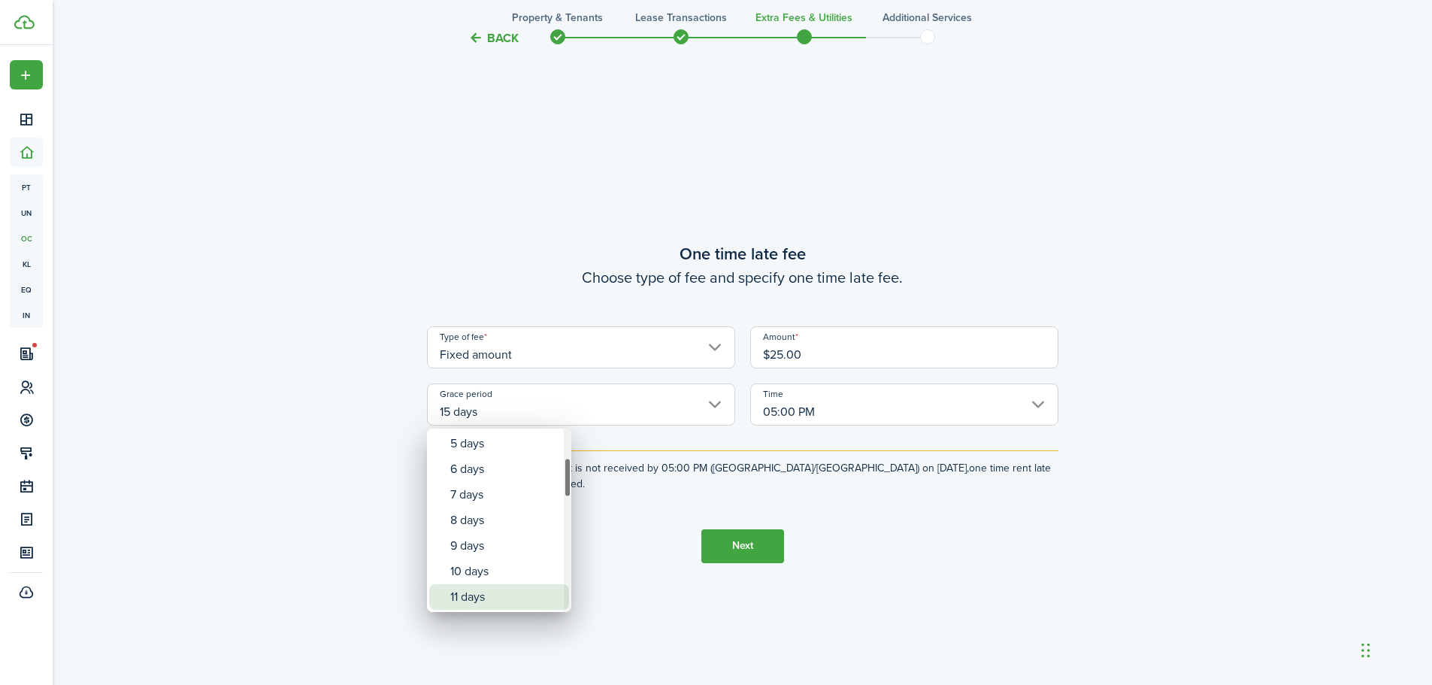
click at [526, 595] on div "11 days" at bounding box center [505, 597] width 110 height 26
type input "11 days"
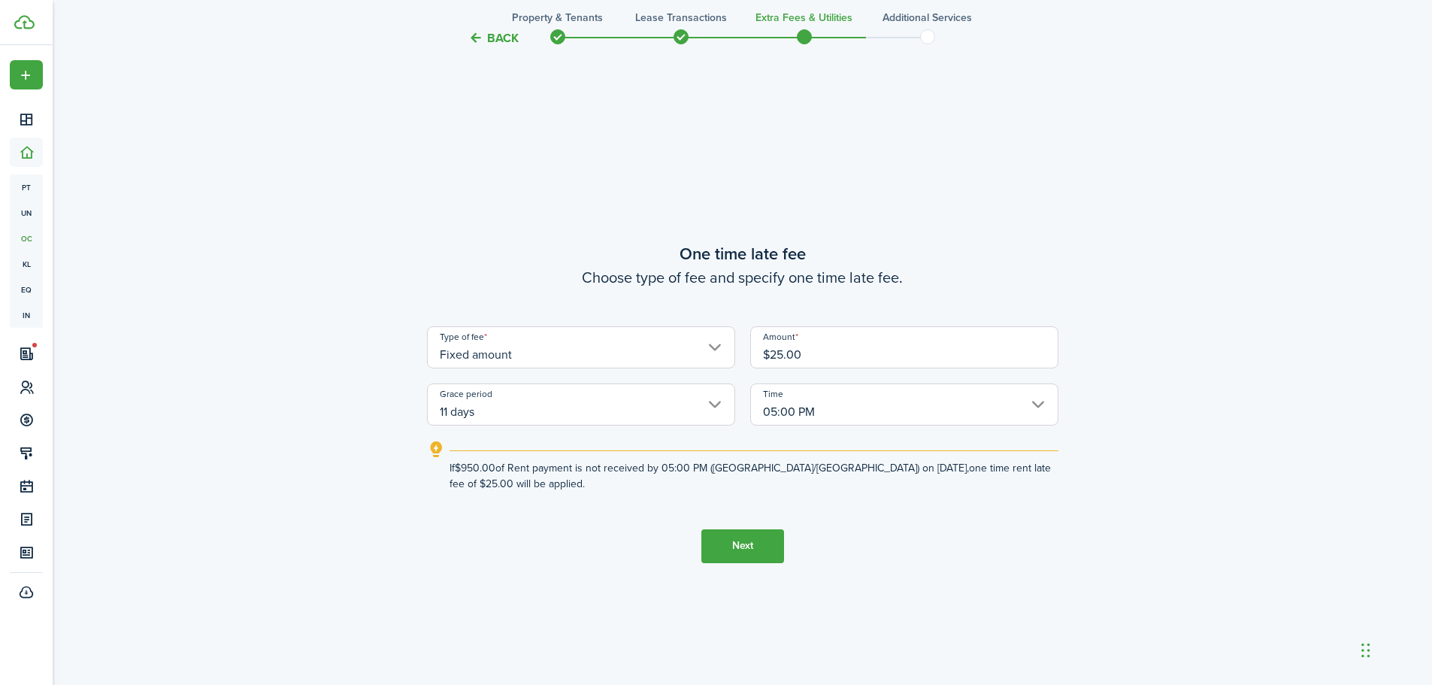
click at [767, 544] on button "Next" at bounding box center [743, 546] width 83 height 34
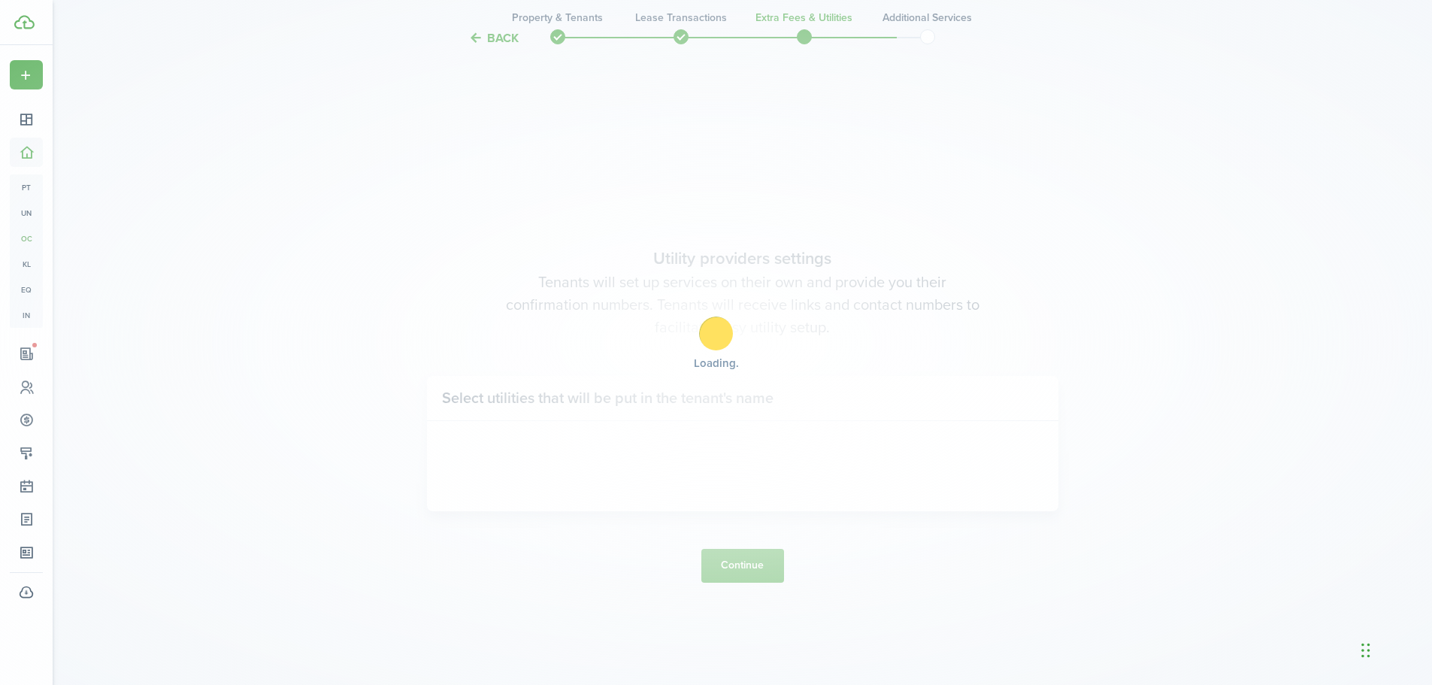
scroll to position [1954, 0]
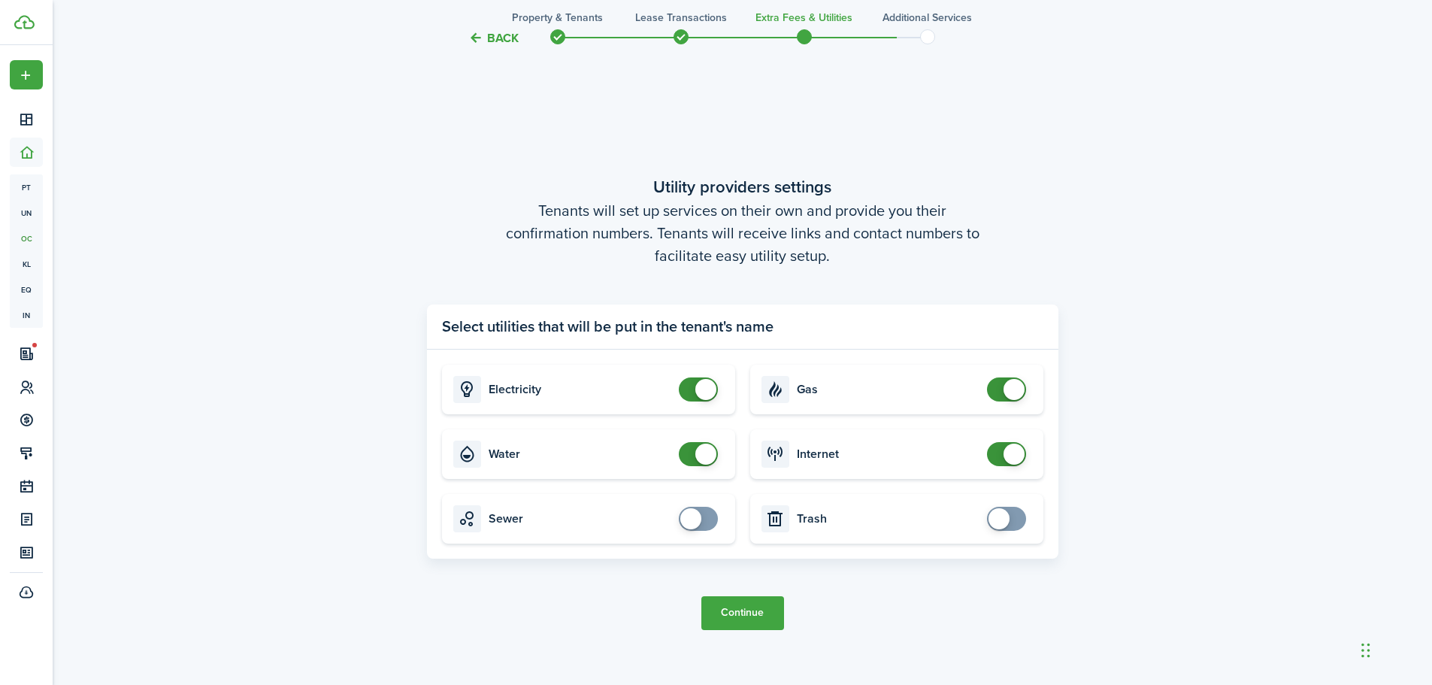
checkbox input "false"
click at [999, 391] on span at bounding box center [1006, 389] width 15 height 24
click at [723, 618] on button "Continue" at bounding box center [743, 613] width 83 height 34
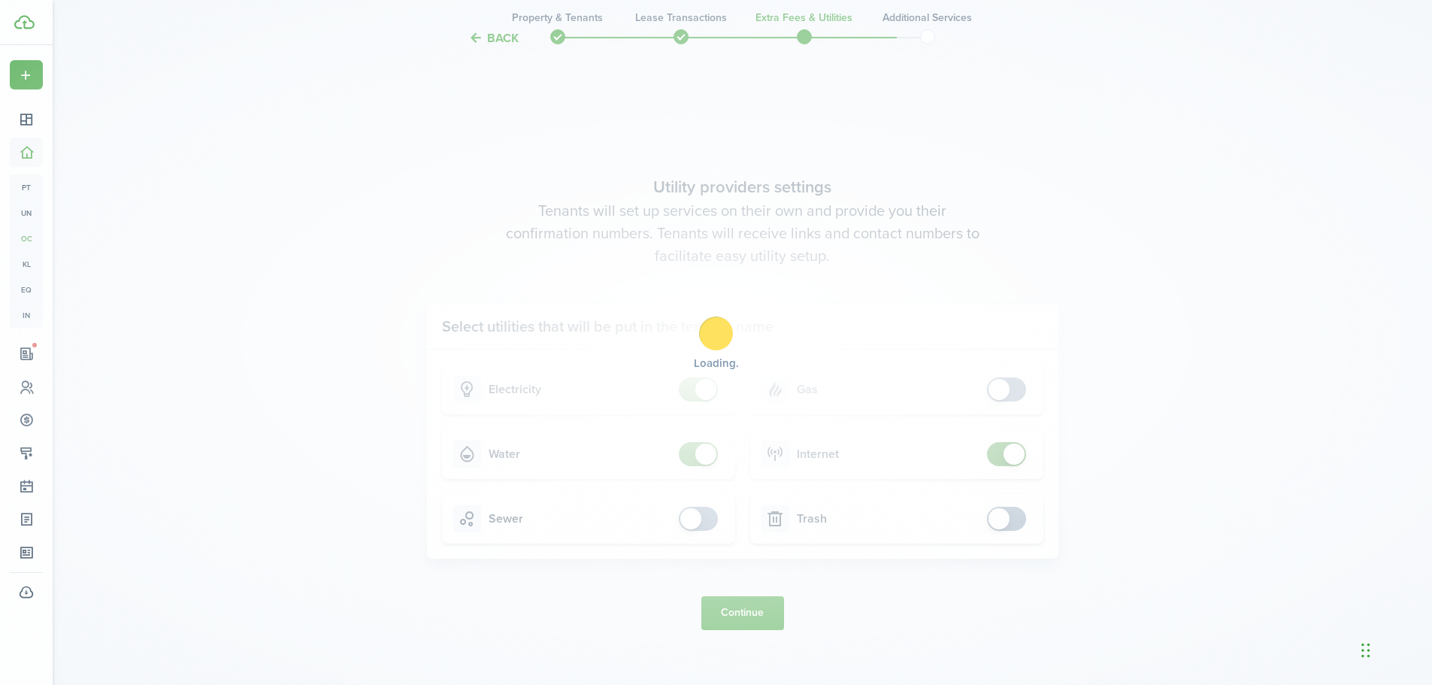
scroll to position [0, 0]
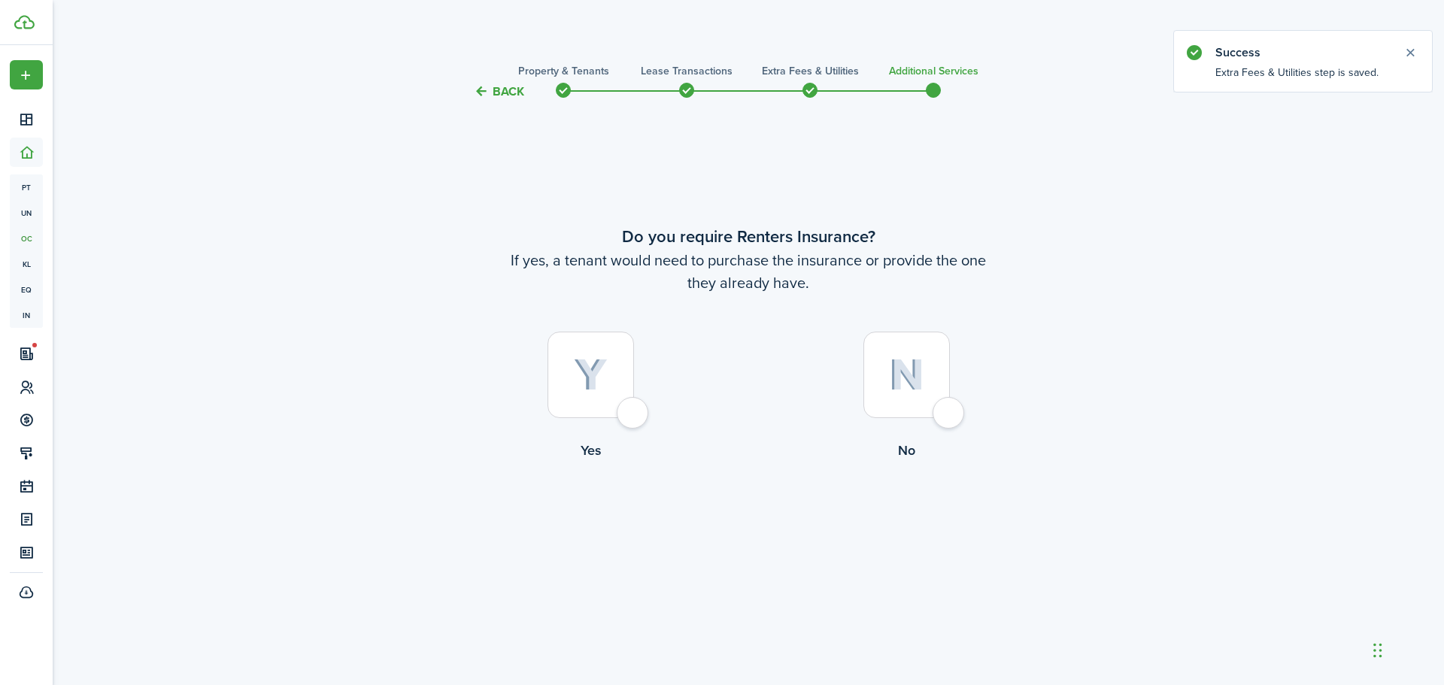
click at [949, 414] on div at bounding box center [906, 375] width 86 height 86
radio input "true"
click at [747, 530] on button "Complete move in" at bounding box center [748, 523] width 111 height 34
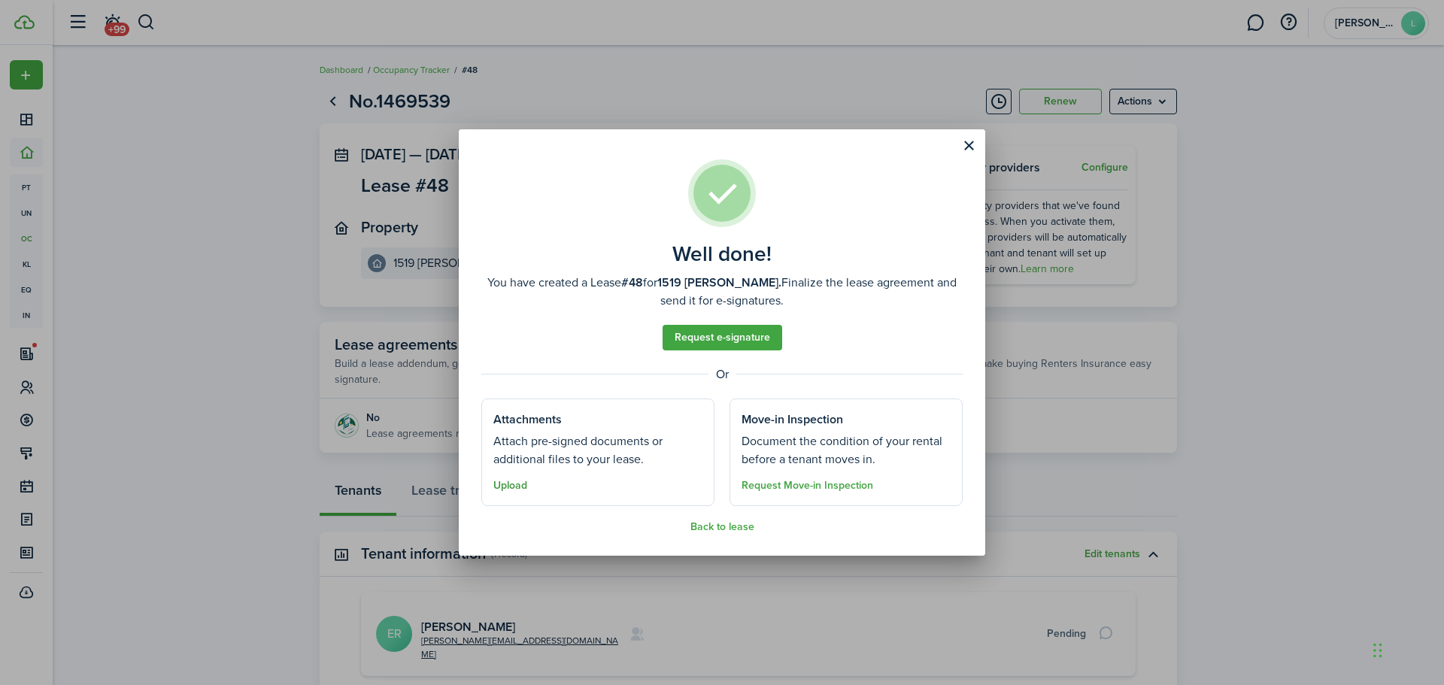
click at [516, 485] on button "Upload" at bounding box center [510, 486] width 34 height 12
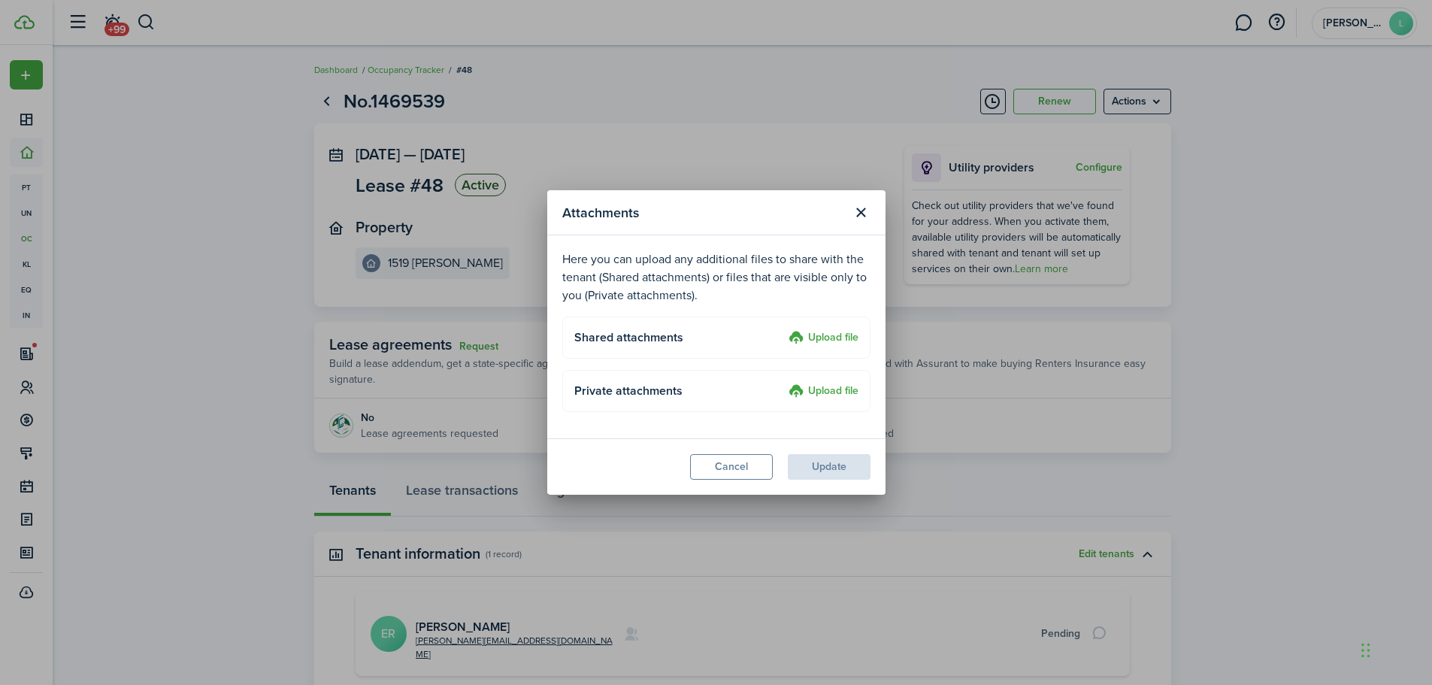
click at [819, 341] on label "Upload file" at bounding box center [824, 338] width 70 height 18
click at [783, 329] on input "Upload file" at bounding box center [783, 329] width 0 height 0
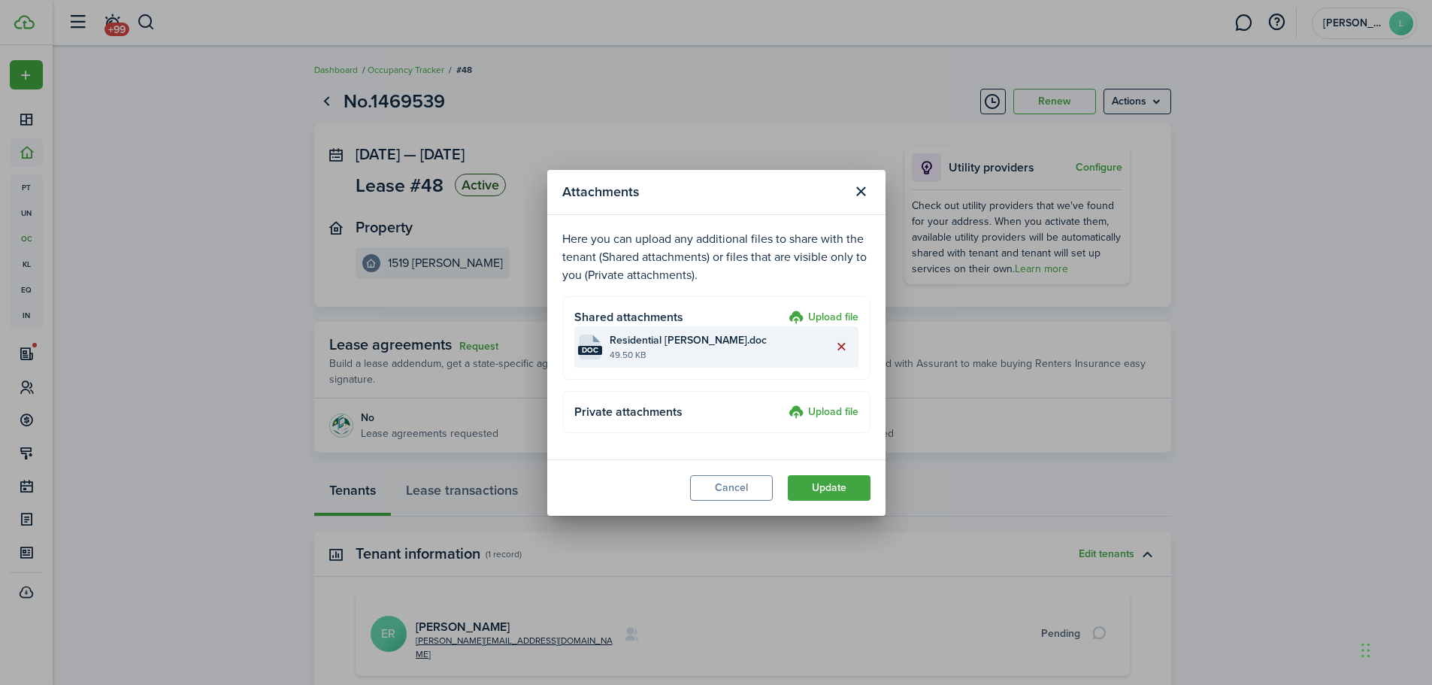
click at [842, 343] on button "Delete file" at bounding box center [842, 347] width 26 height 26
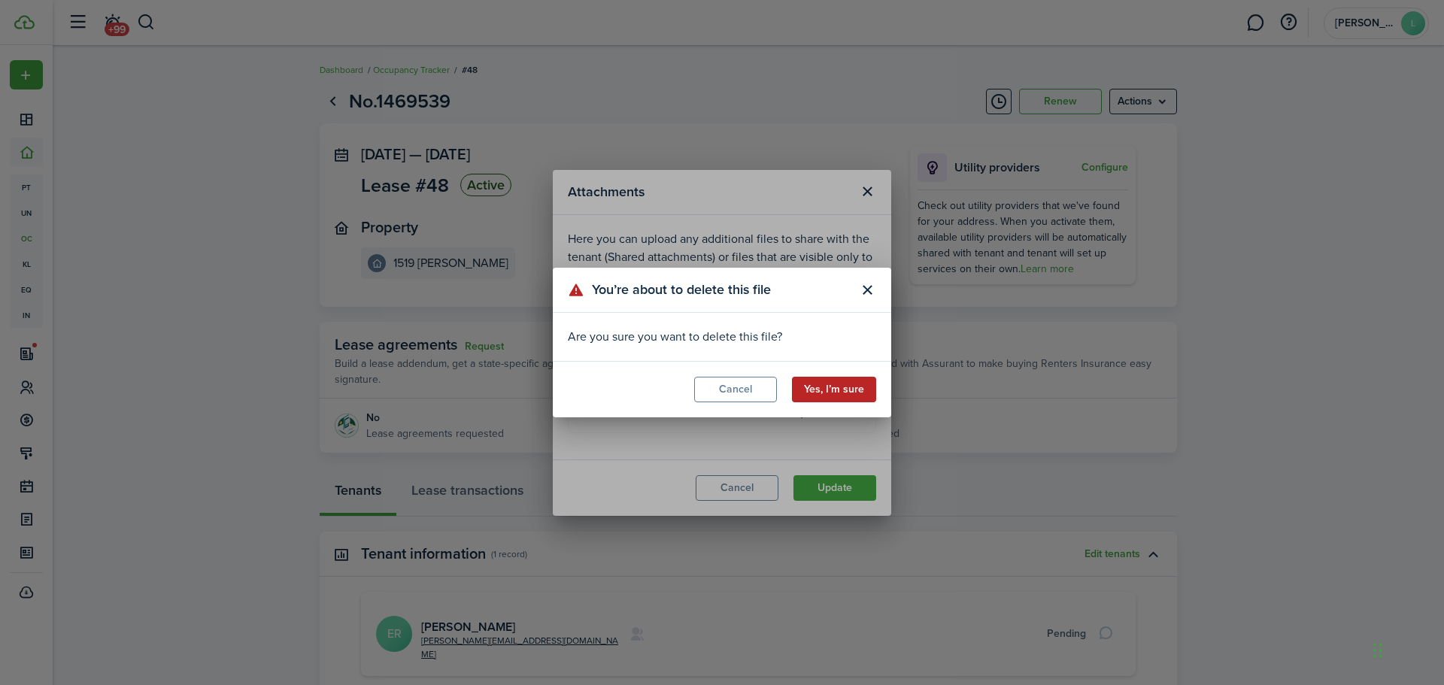
click at [814, 390] on button "Yes, I’m sure" at bounding box center [834, 390] width 84 height 26
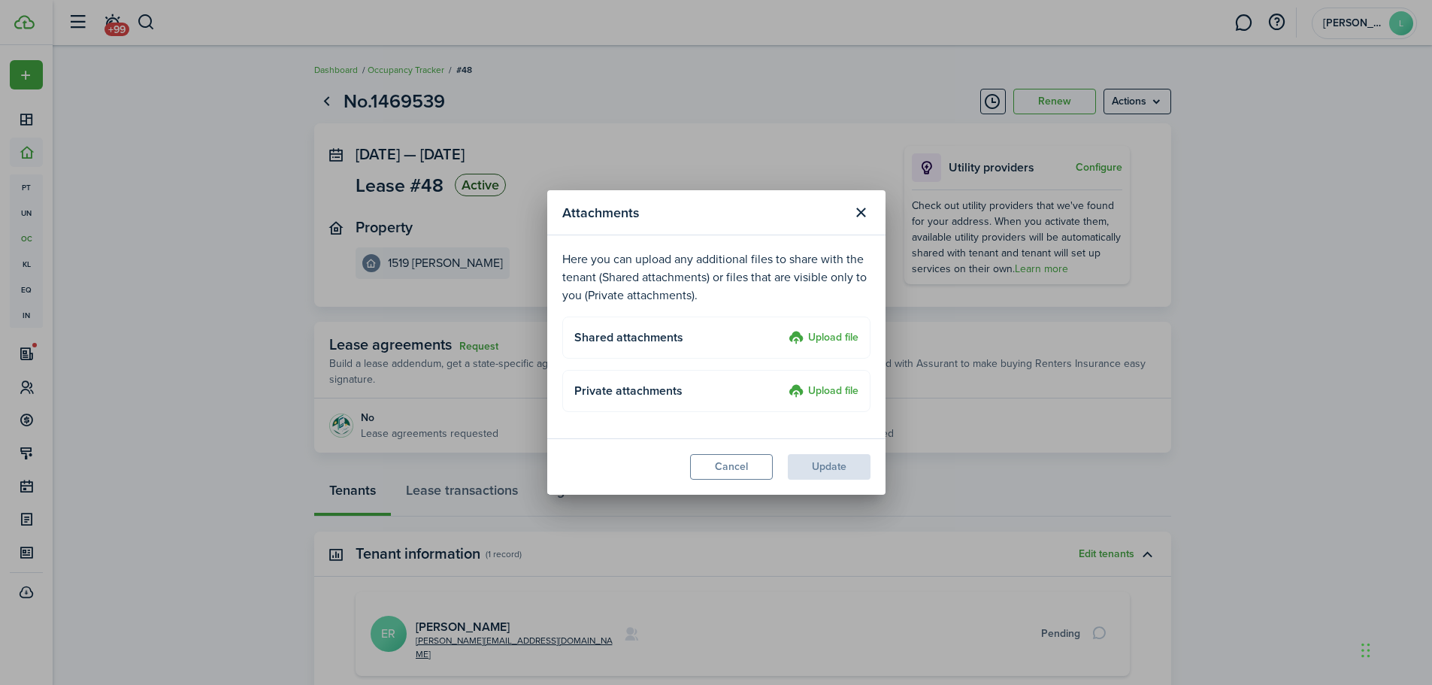
click at [818, 335] on label "Upload file" at bounding box center [824, 338] width 70 height 18
click at [783, 329] on input "Upload file" at bounding box center [783, 329] width 0 height 0
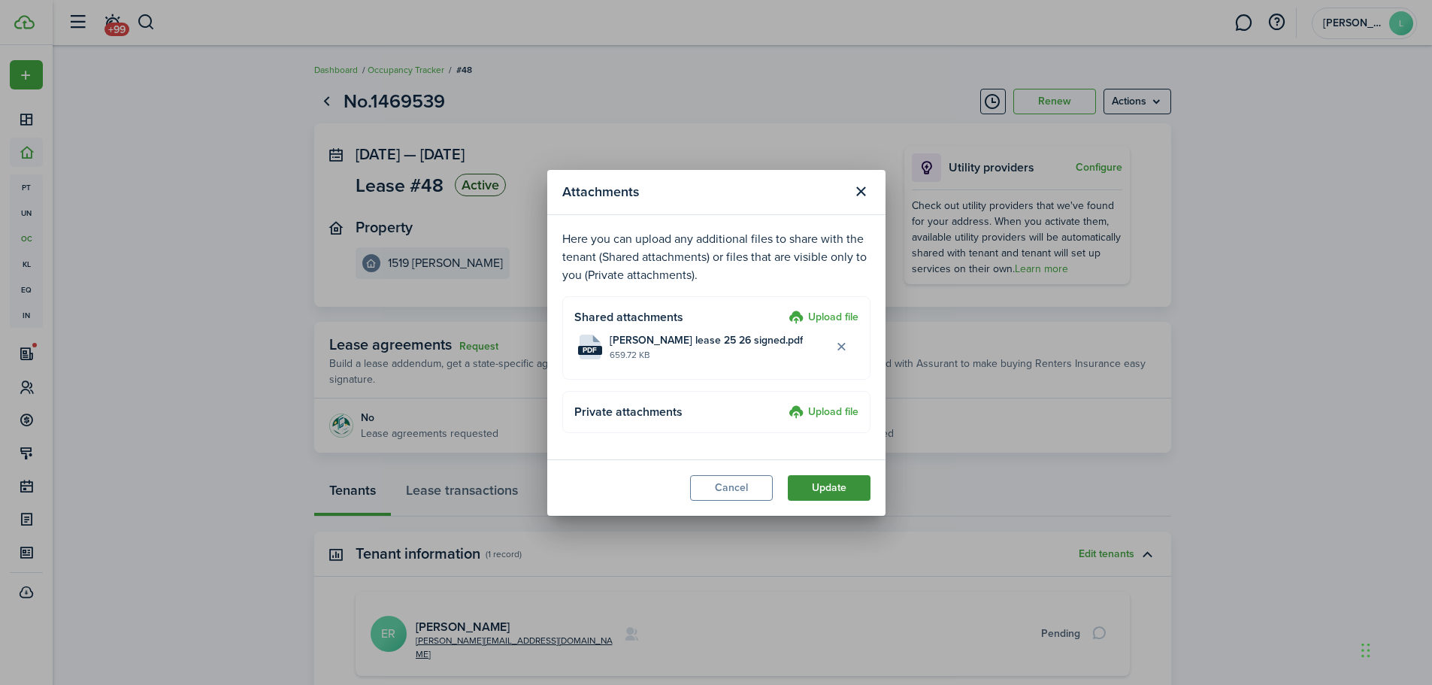
click at [832, 489] on button "Update" at bounding box center [829, 488] width 83 height 26
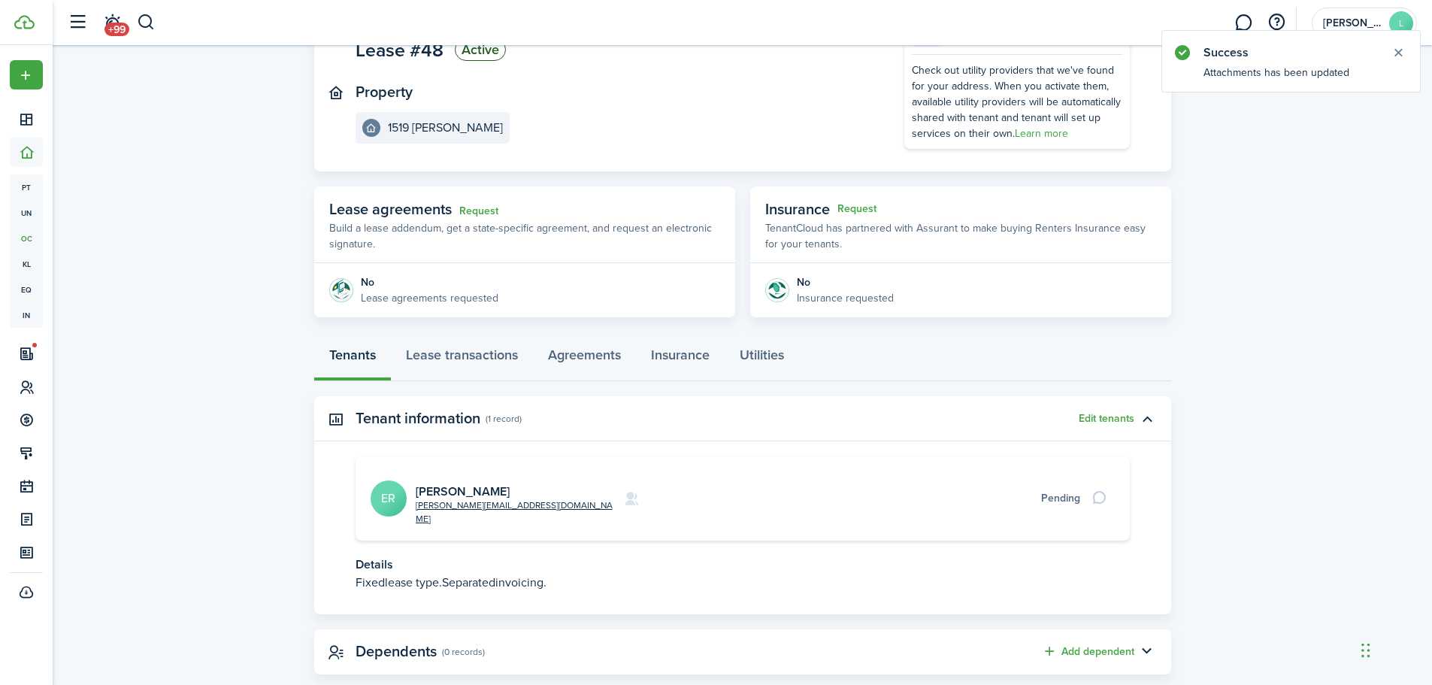
scroll to position [148, 0]
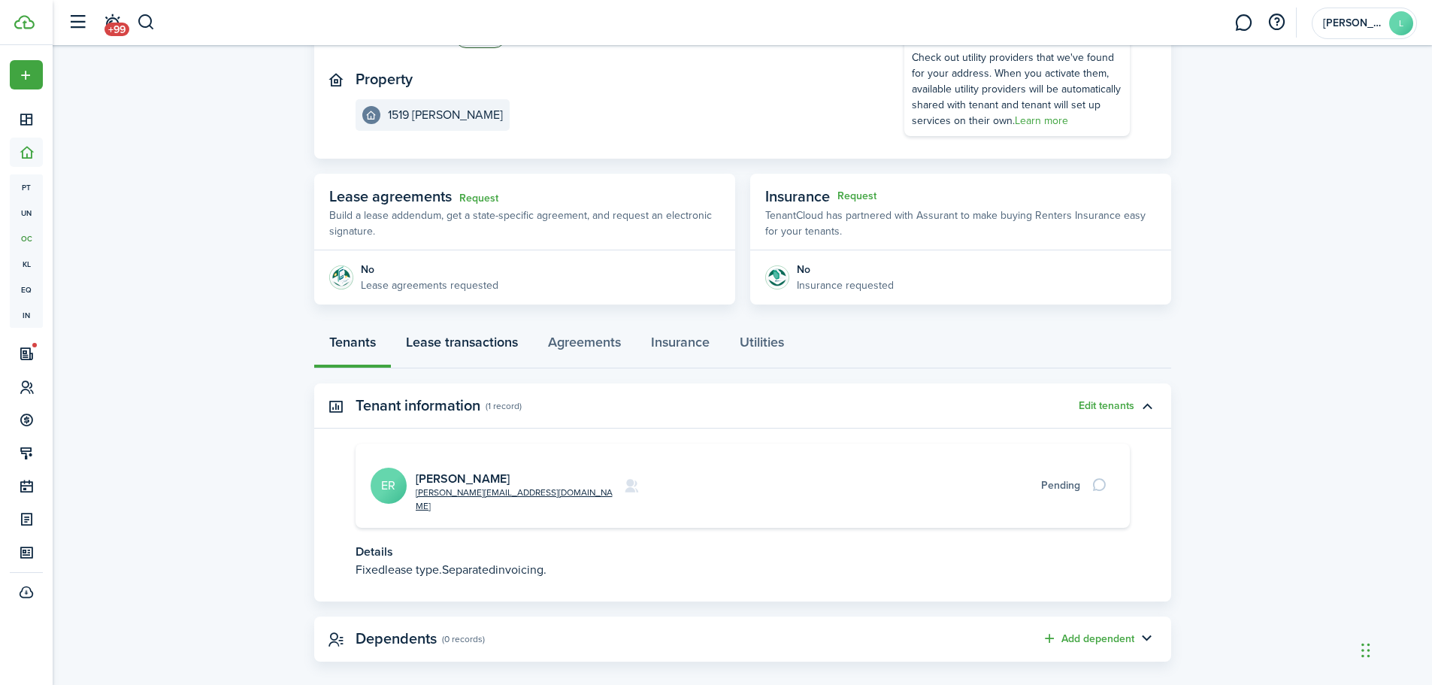
click at [456, 346] on link "Lease transactions" at bounding box center [462, 345] width 142 height 45
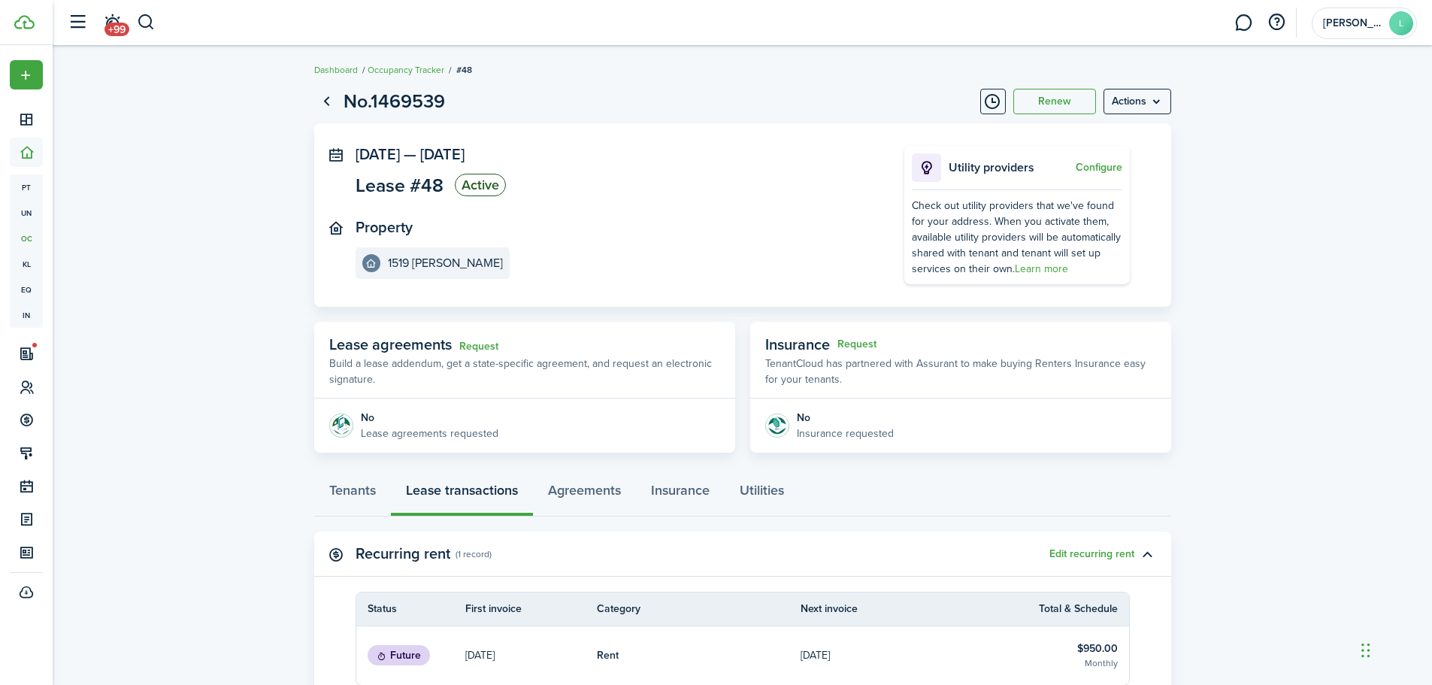
scroll to position [75, 0]
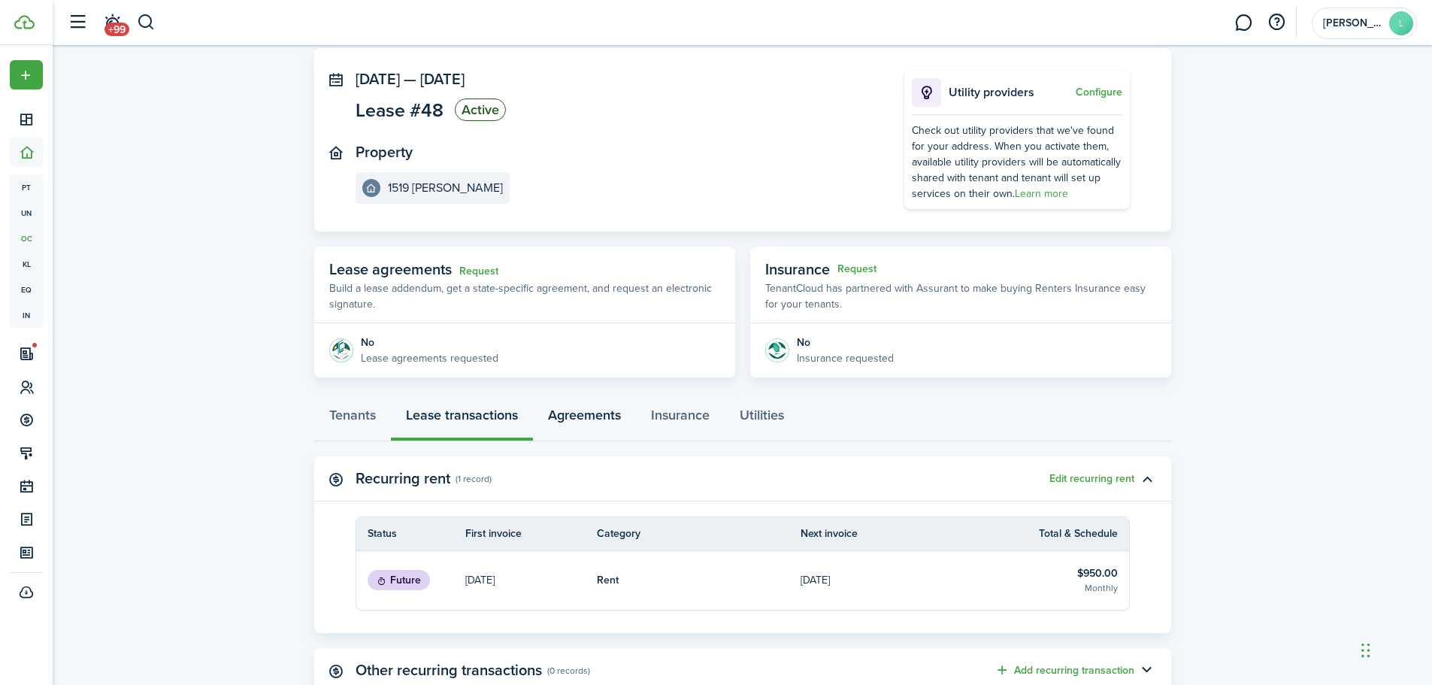
click at [606, 418] on link "Agreements" at bounding box center [584, 418] width 103 height 45
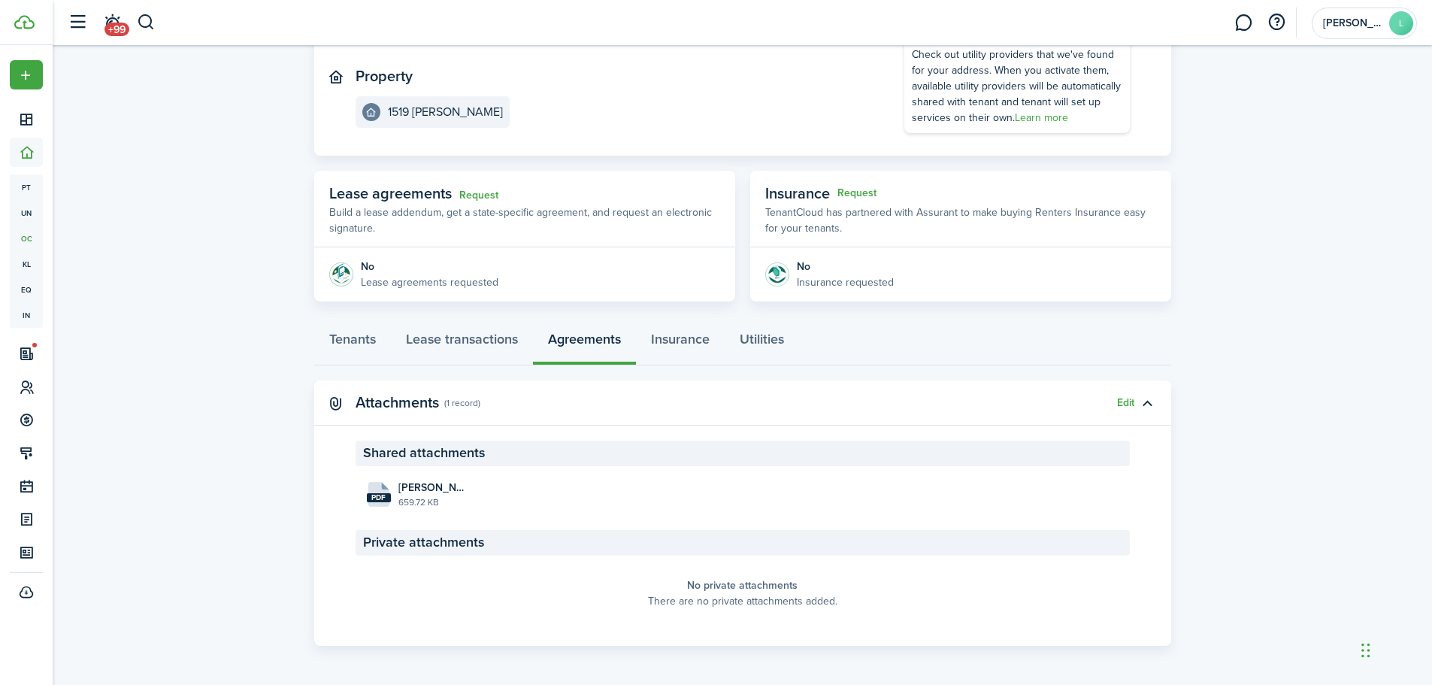
scroll to position [153, 0]
click at [696, 338] on link "Insurance" at bounding box center [680, 340] width 89 height 45
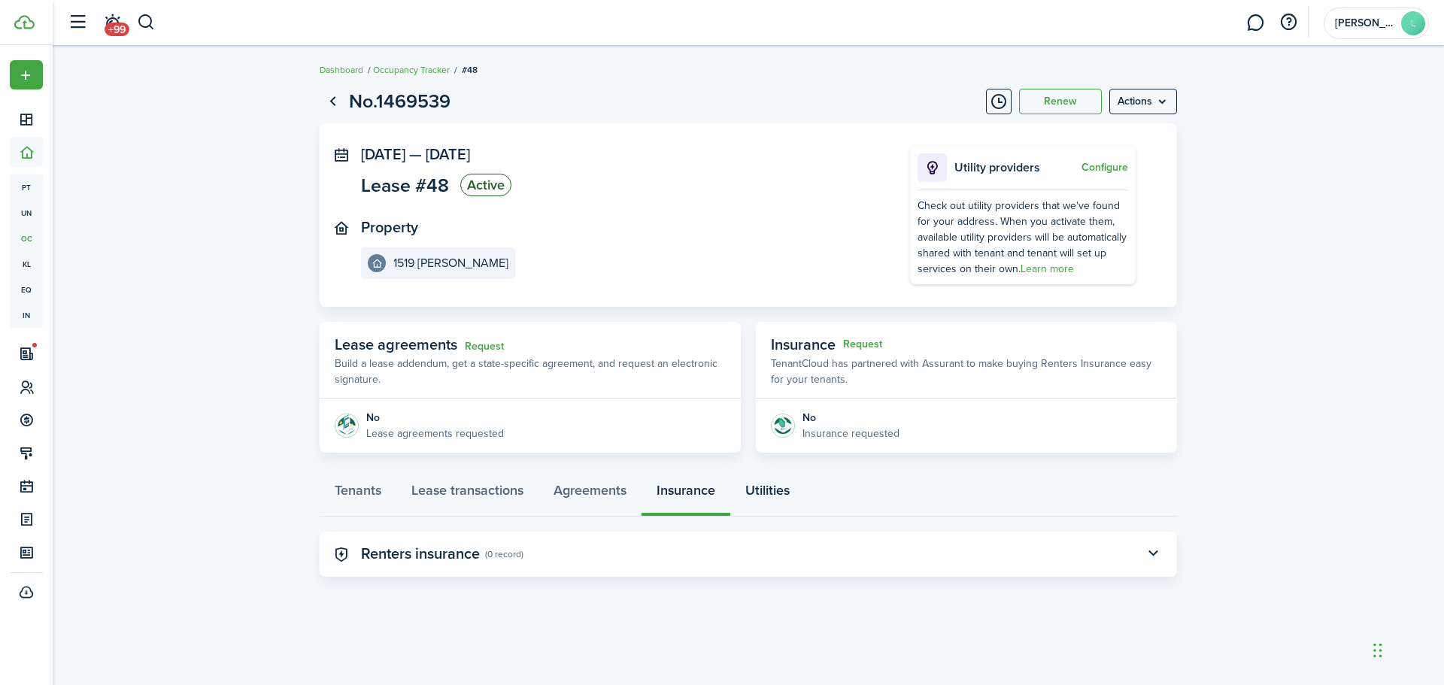
click at [764, 492] on link "Utilities" at bounding box center [767, 493] width 74 height 45
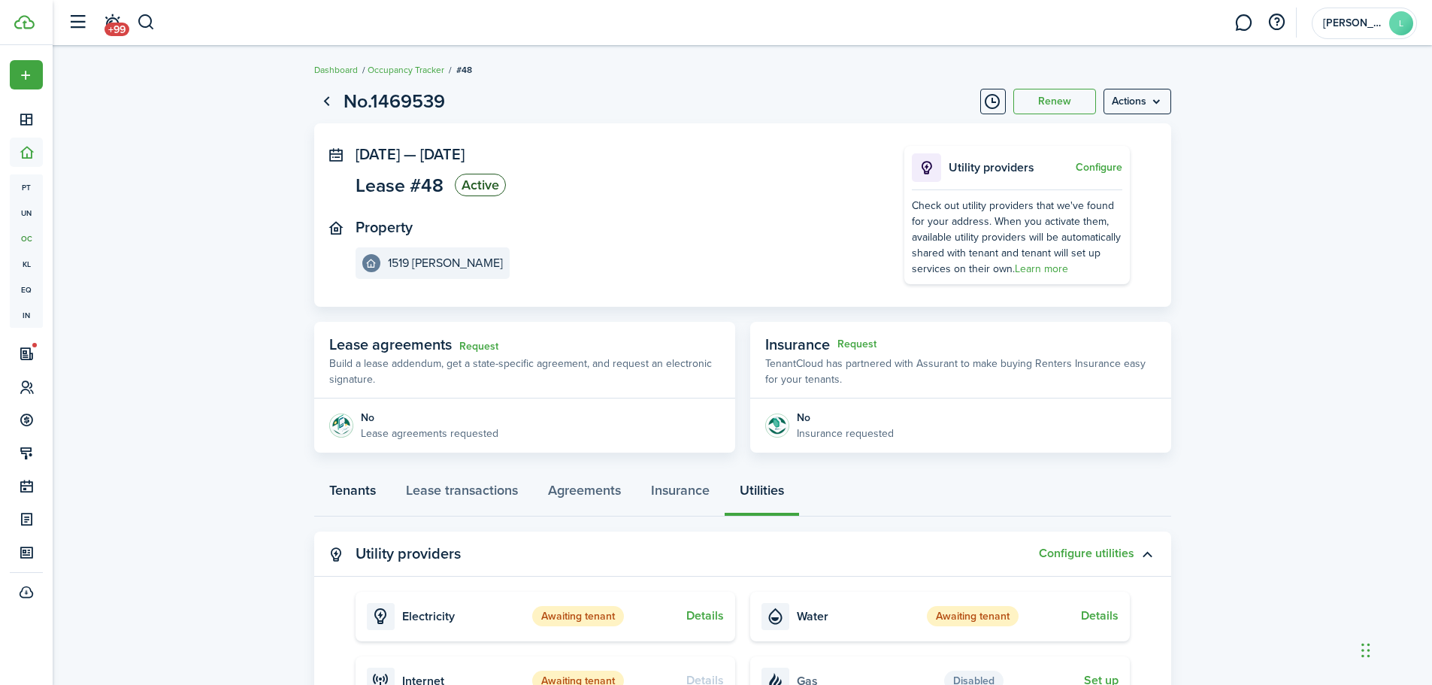
click at [357, 489] on link "Tenants" at bounding box center [352, 493] width 77 height 45
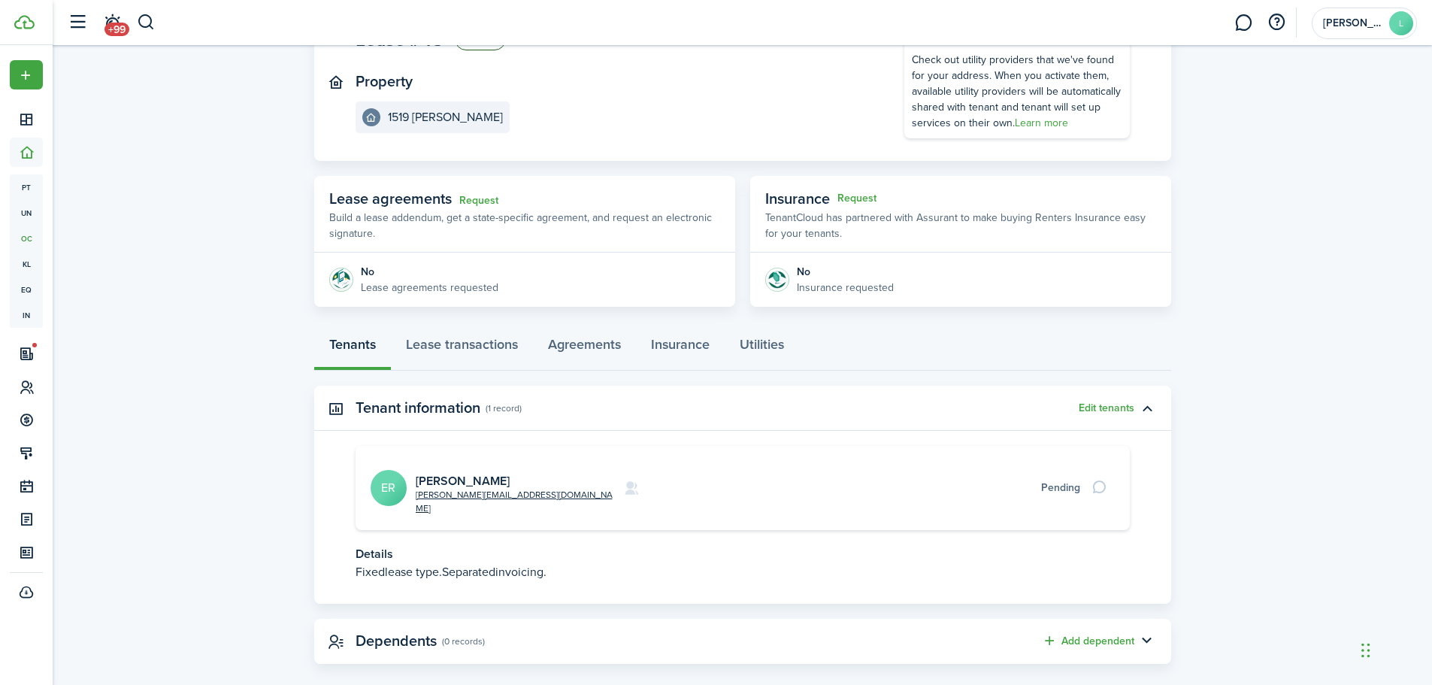
scroll to position [148, 0]
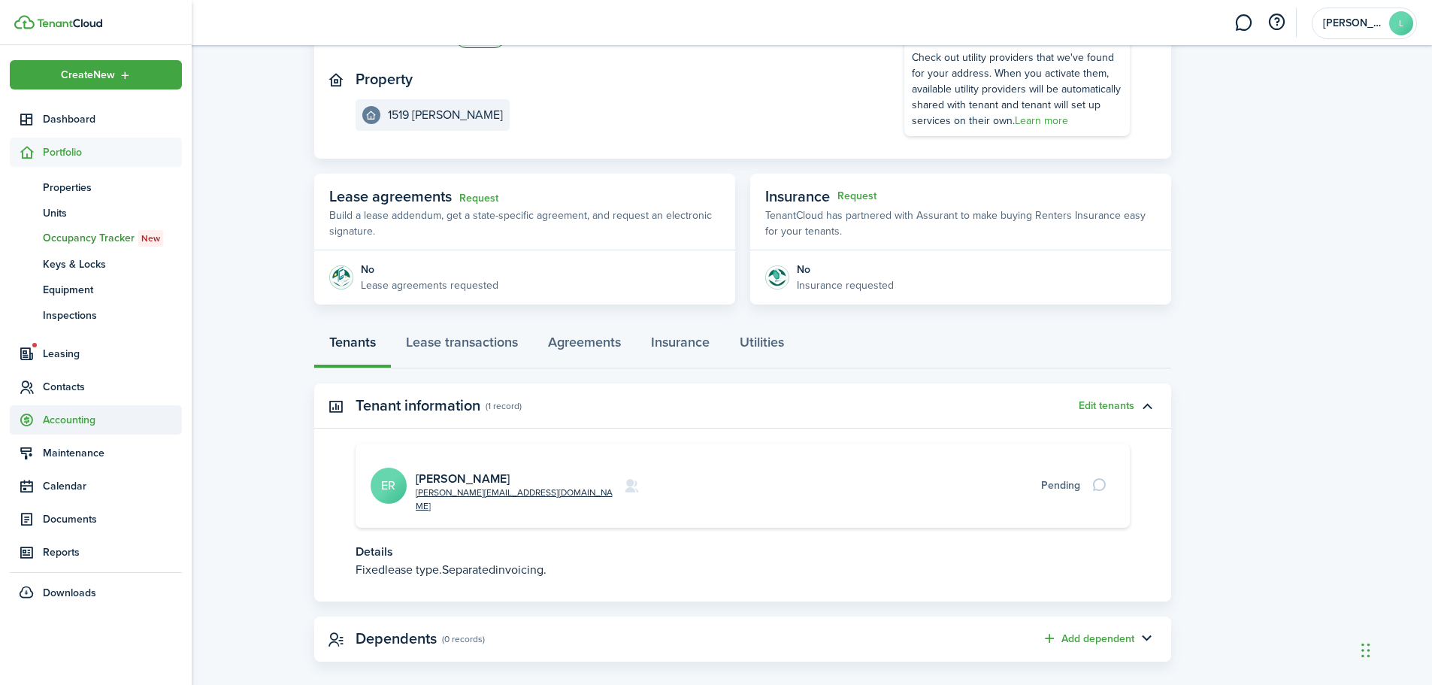
click at [67, 418] on span "Accounting" at bounding box center [112, 420] width 139 height 16
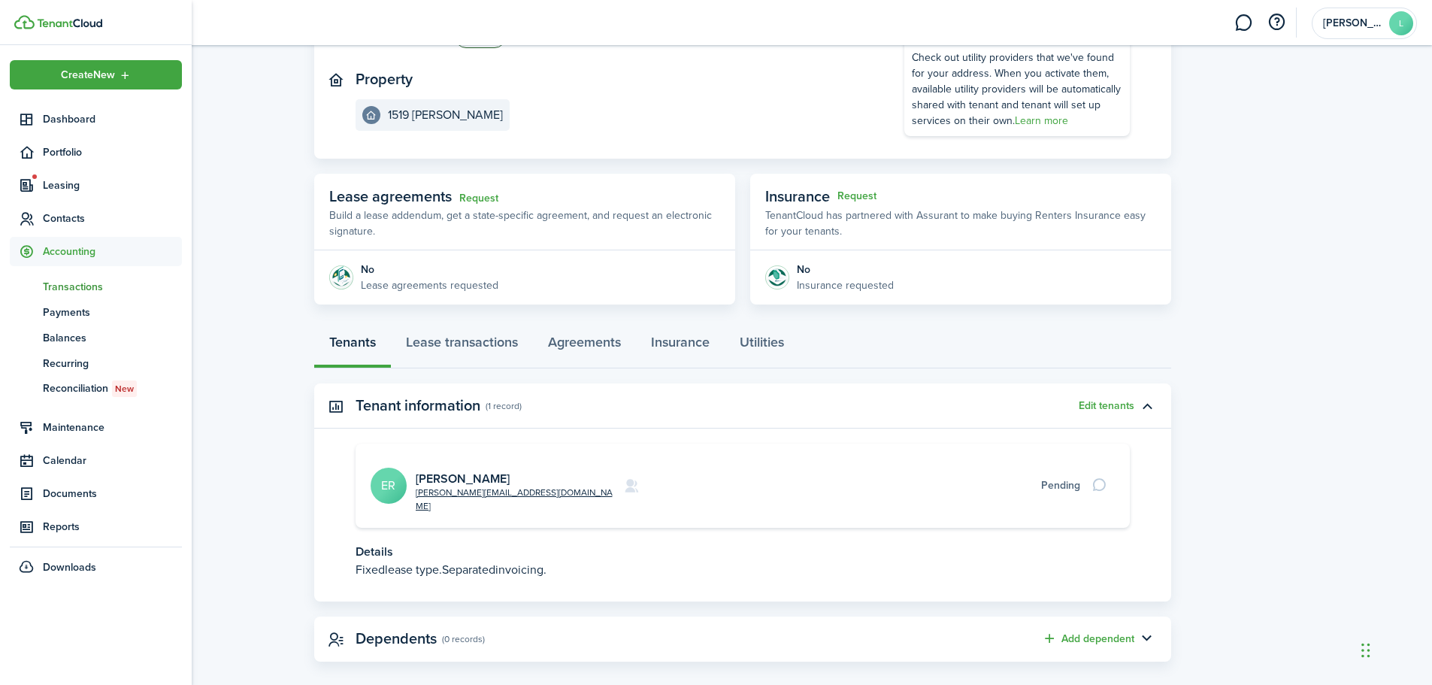
click at [89, 287] on span "Transactions" at bounding box center [112, 287] width 139 height 16
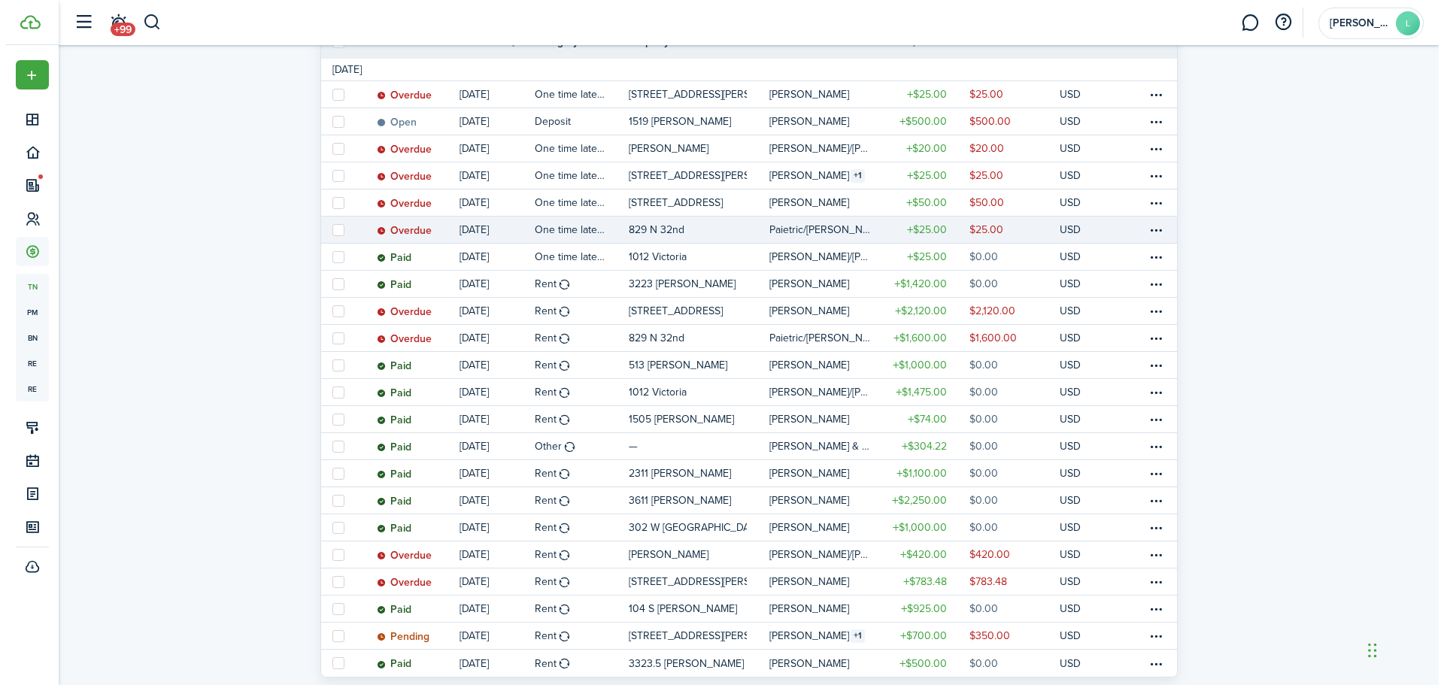
scroll to position [217, 0]
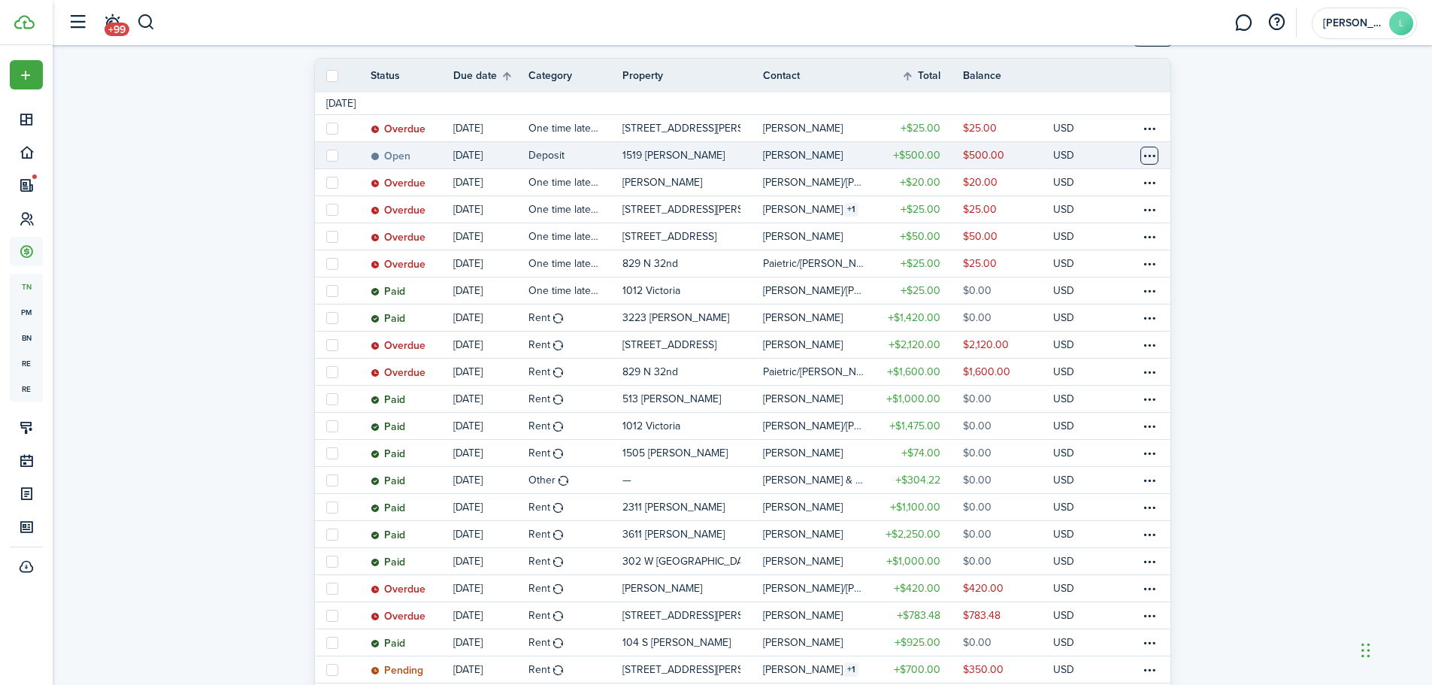
click at [1144, 156] on table-menu-btn-icon at bounding box center [1150, 156] width 18 height 18
click at [1096, 209] on link "Mark as paid" at bounding box center [1093, 211] width 132 height 26
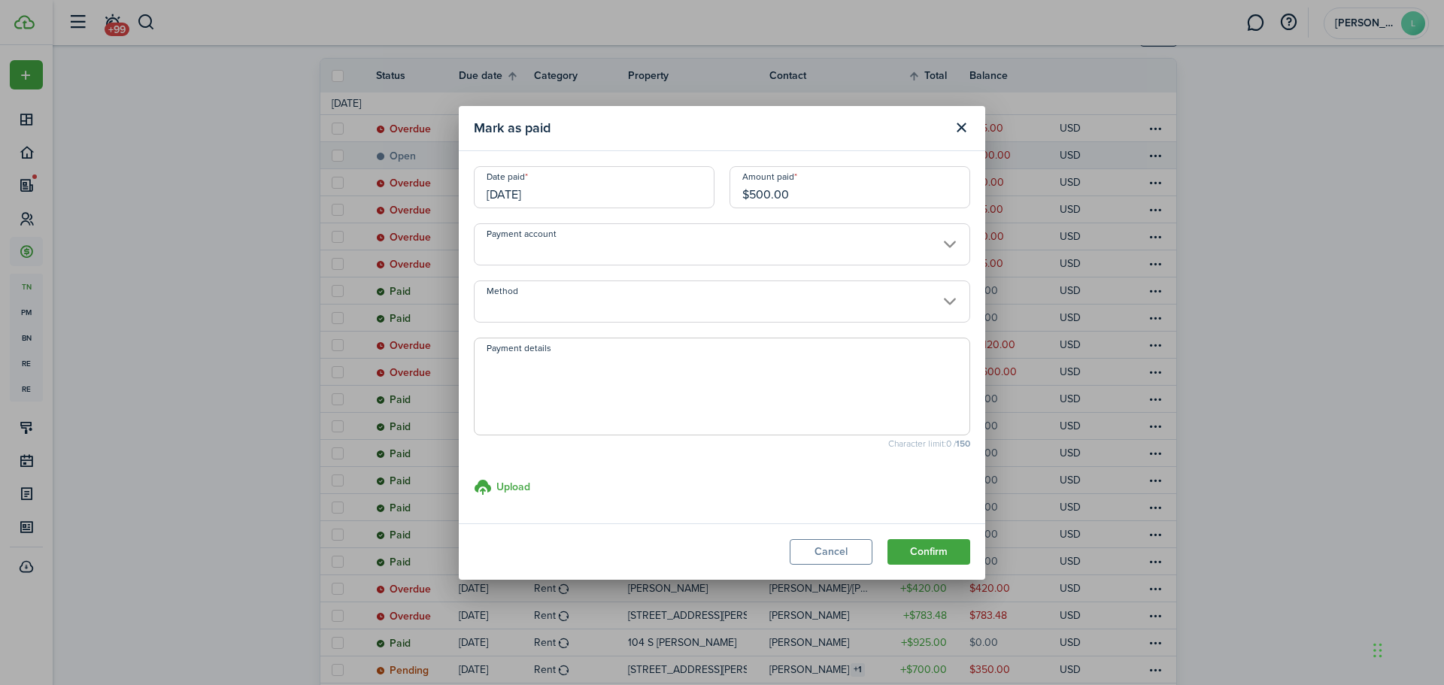
click at [623, 256] on input "Payment account" at bounding box center [722, 244] width 496 height 42
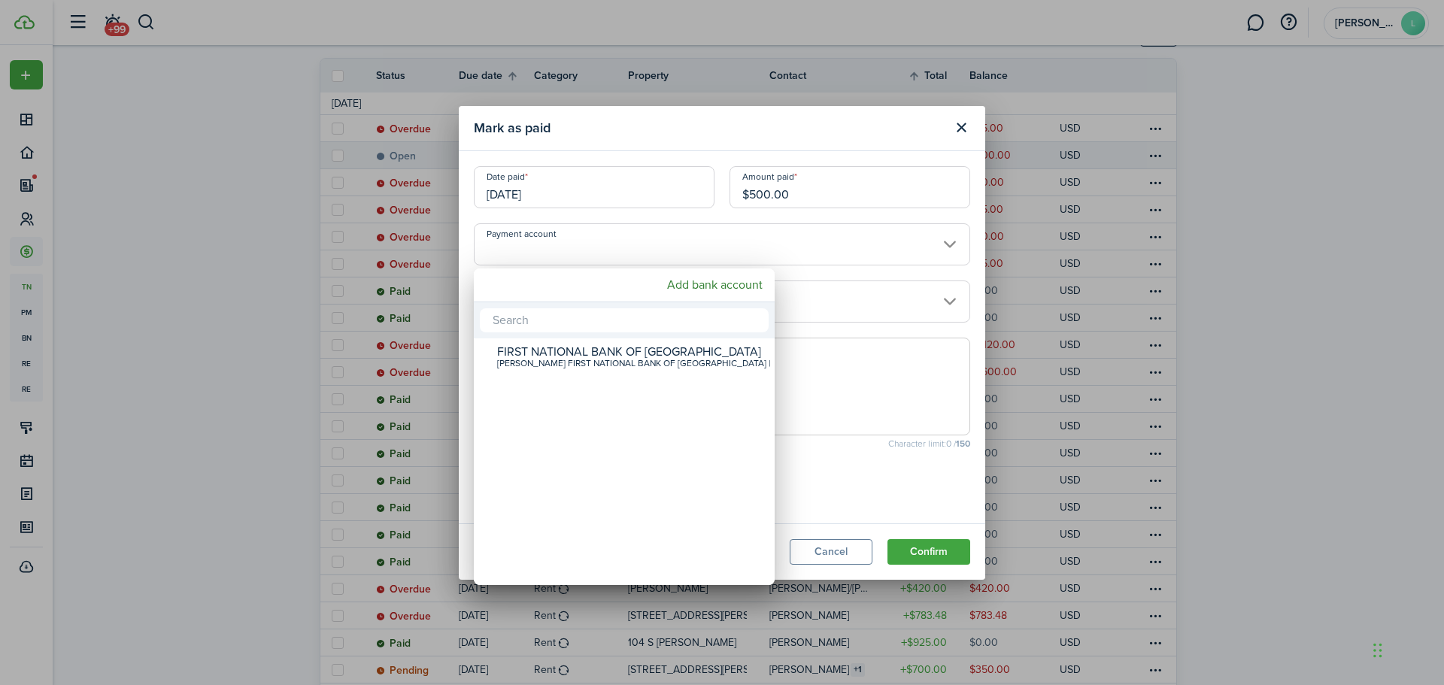
click at [610, 241] on div at bounding box center [722, 343] width 1684 height 926
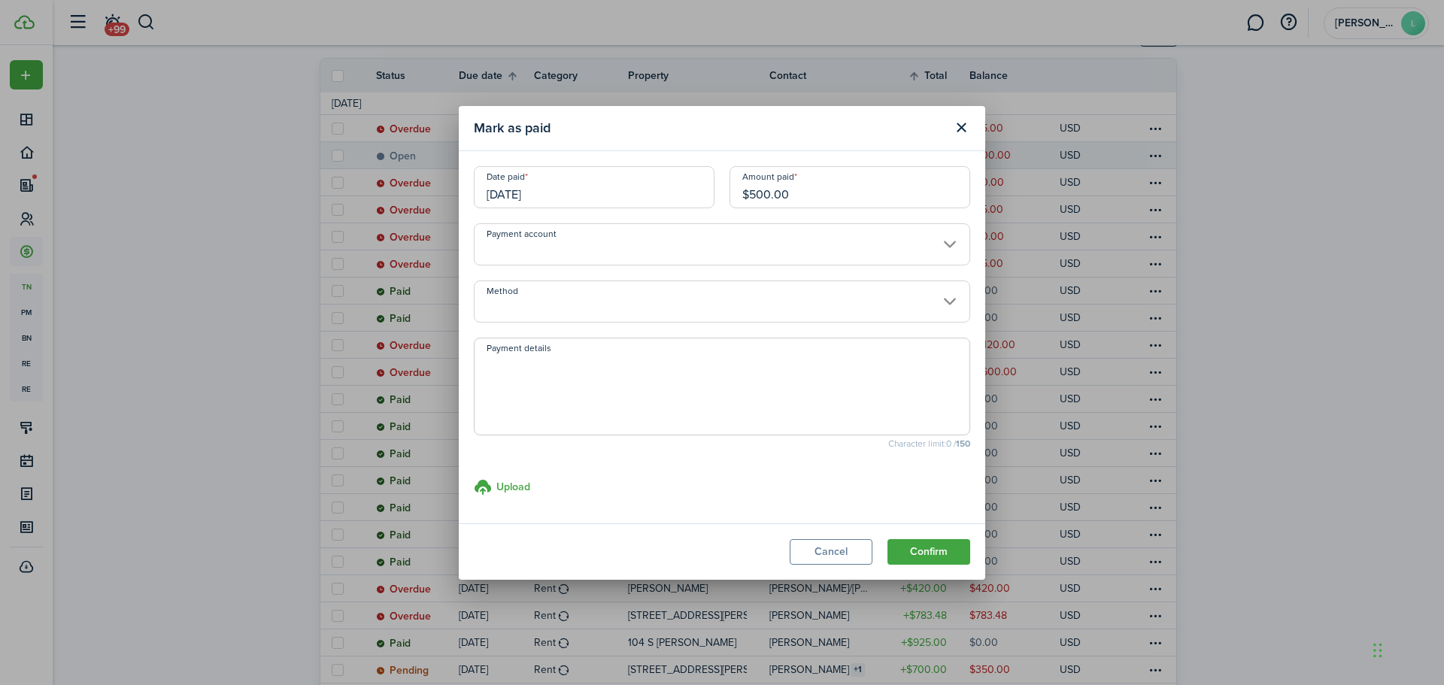
click at [590, 308] on input "Method" at bounding box center [722, 301] width 496 height 42
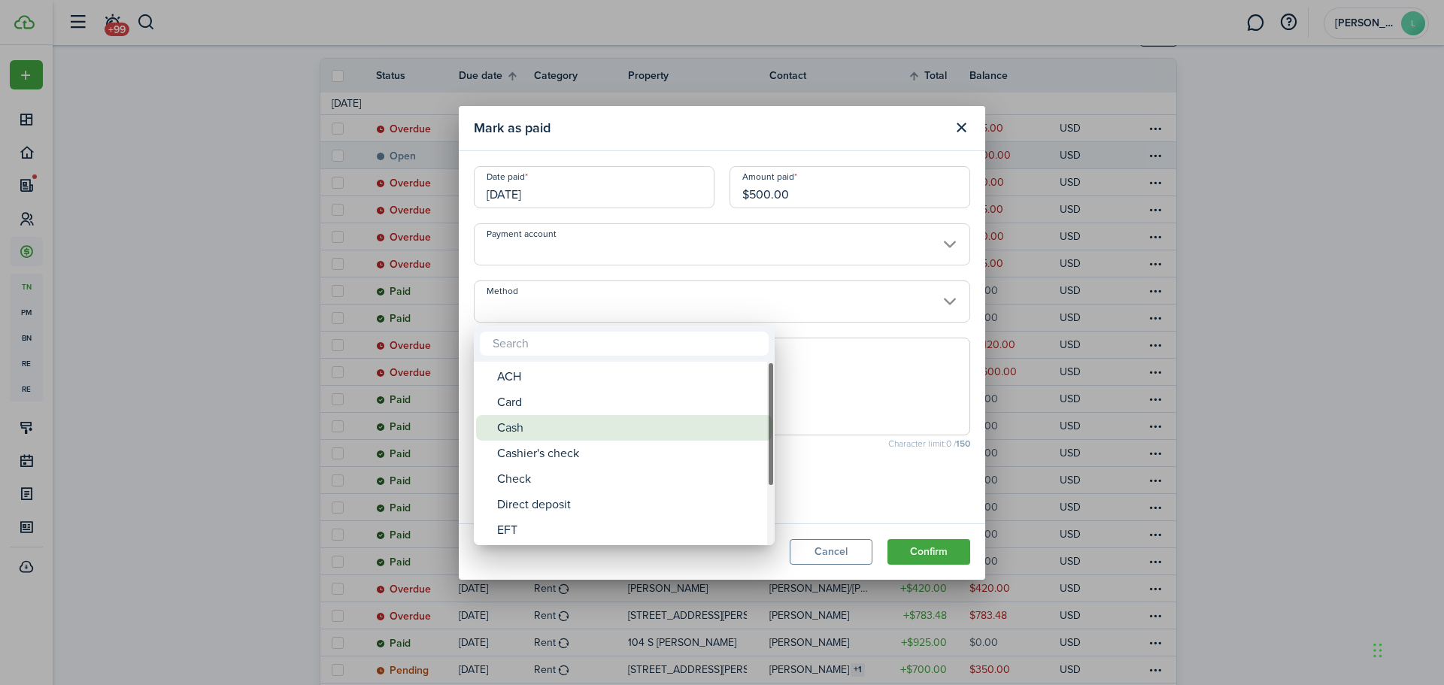
click at [541, 431] on div "Cash" at bounding box center [630, 428] width 266 height 26
type input "Cash"
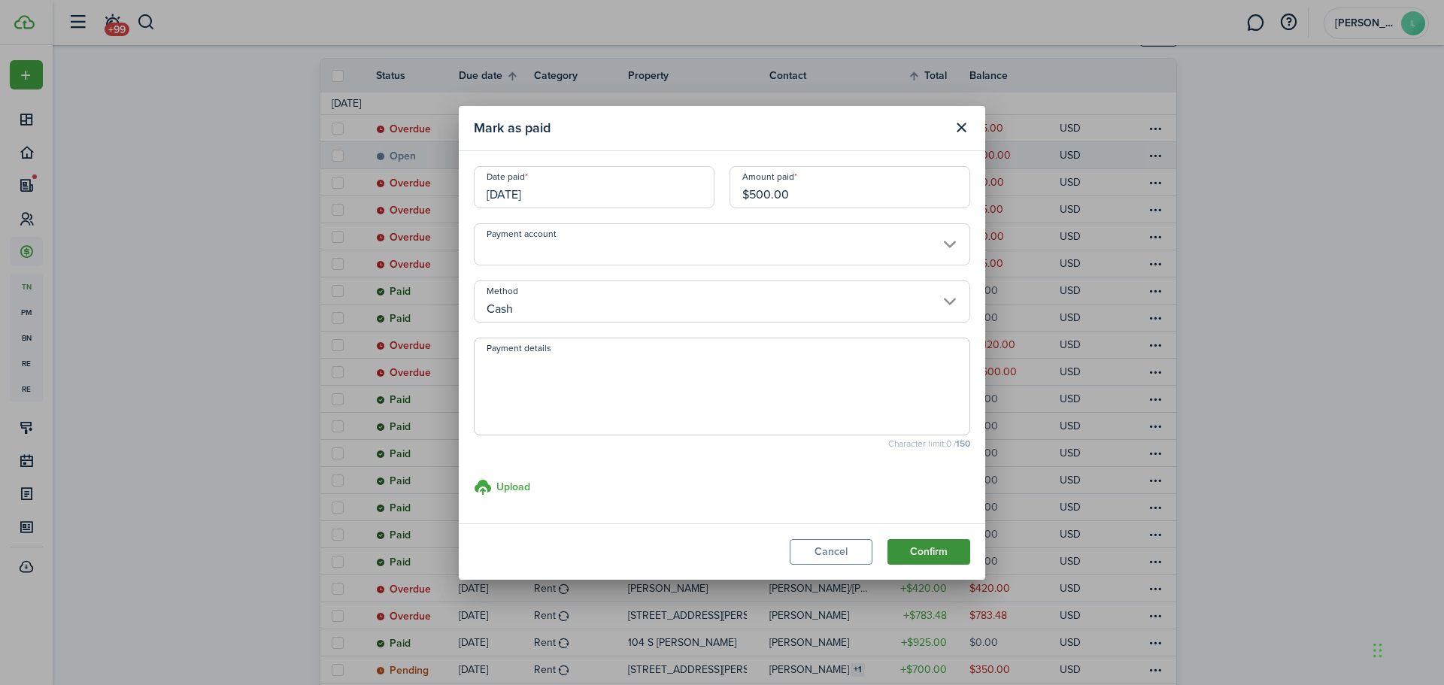
click at [923, 548] on button "Confirm" at bounding box center [928, 552] width 83 height 26
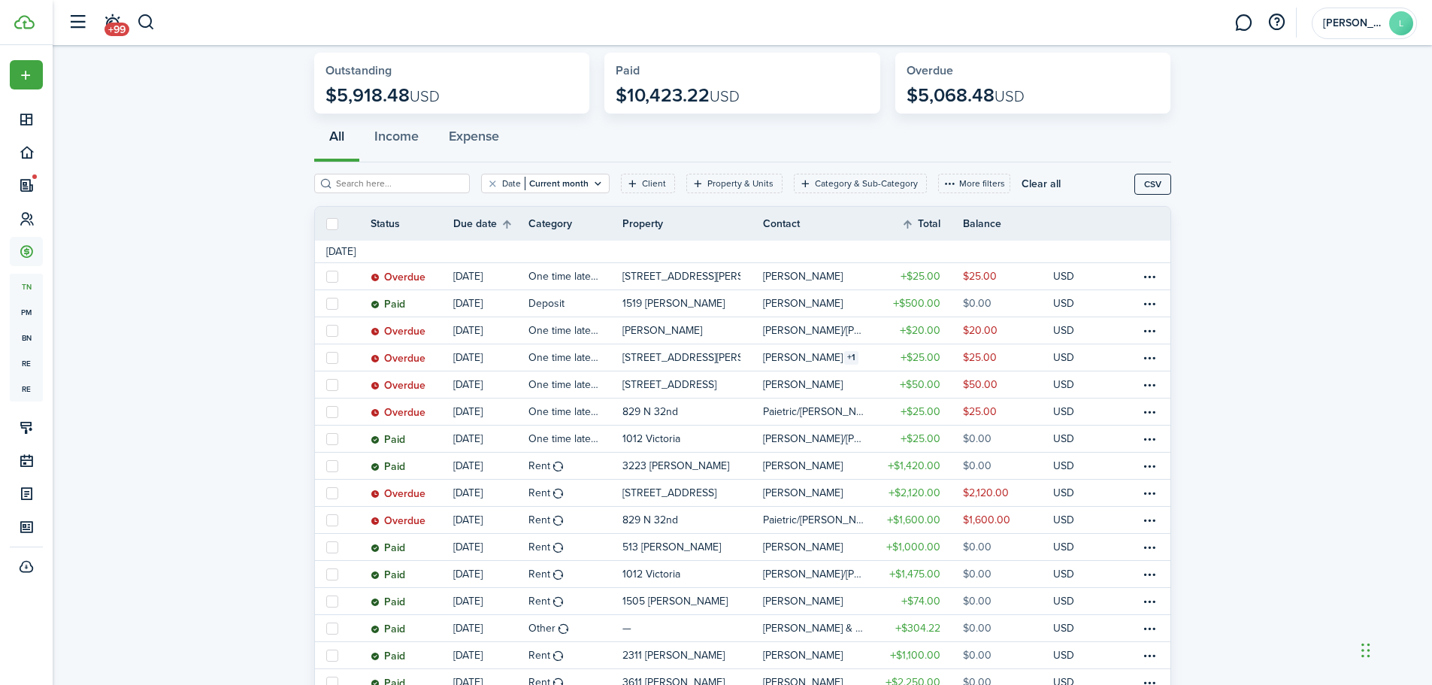
scroll to position [67, 0]
